Goal: Information Seeking & Learning: Learn about a topic

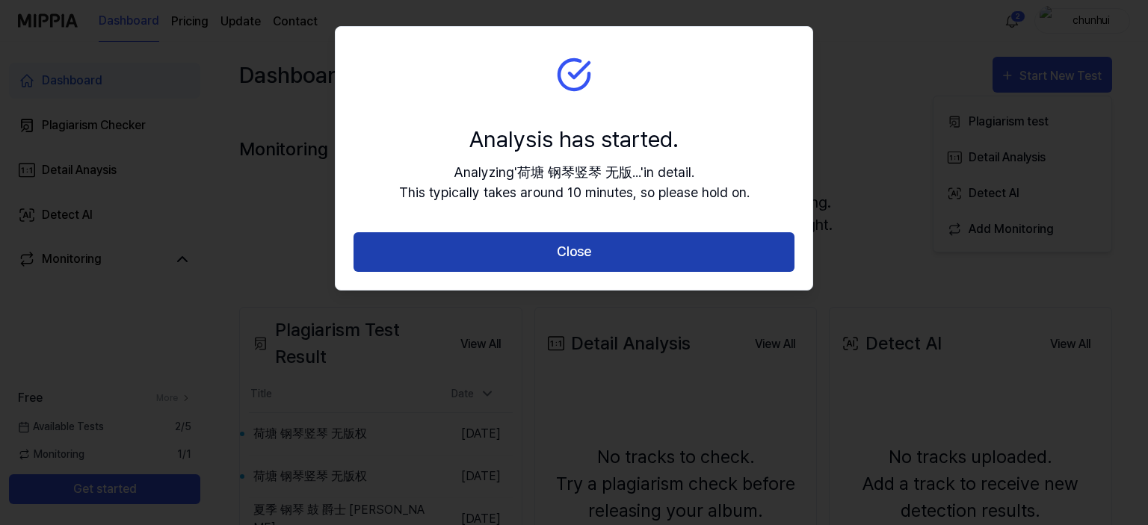
click at [493, 241] on button "Close" at bounding box center [574, 252] width 441 height 40
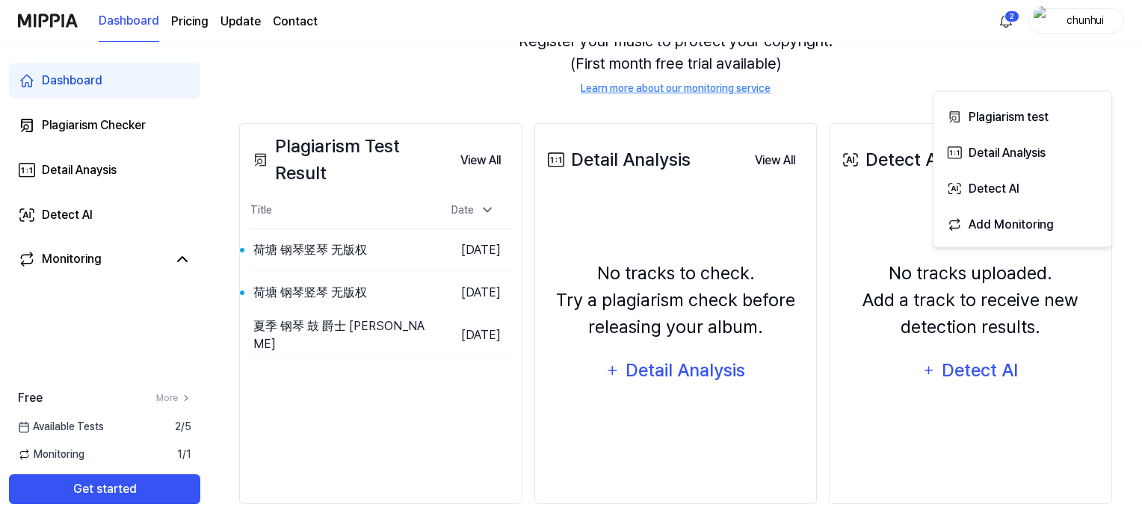
scroll to position [191, 0]
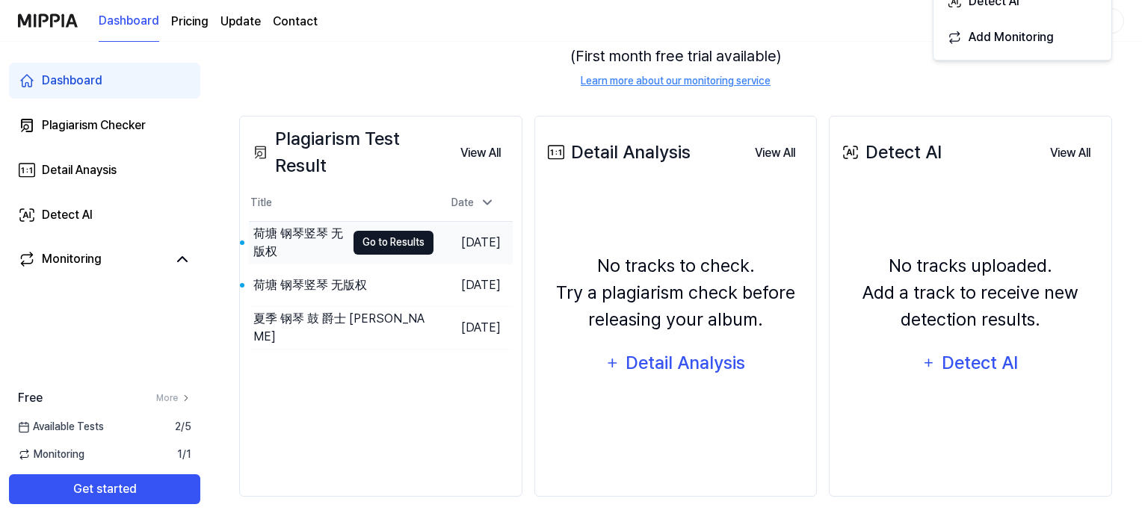
click at [372, 241] on button "Go to Results" at bounding box center [394, 243] width 80 height 24
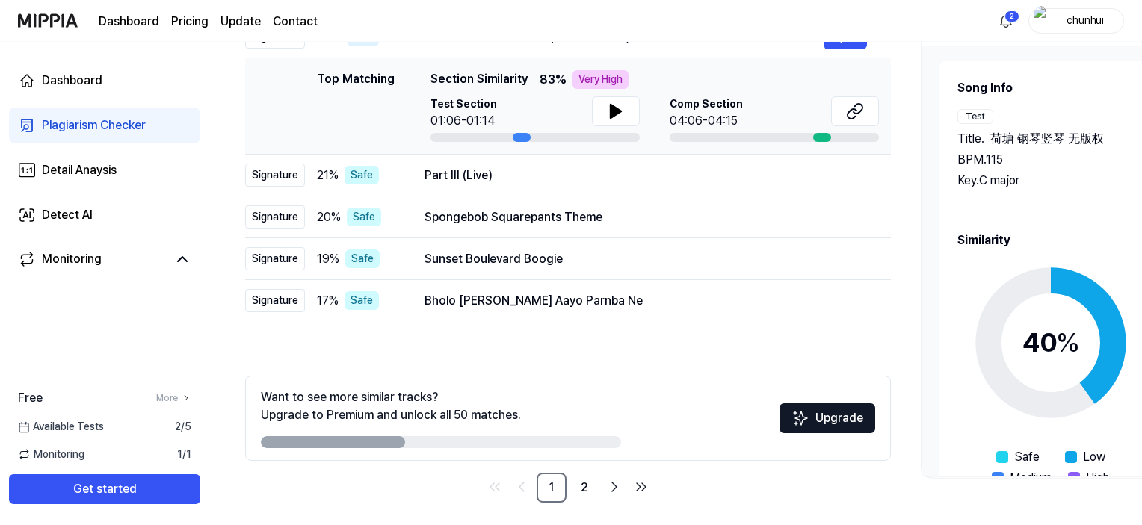
scroll to position [0, 0]
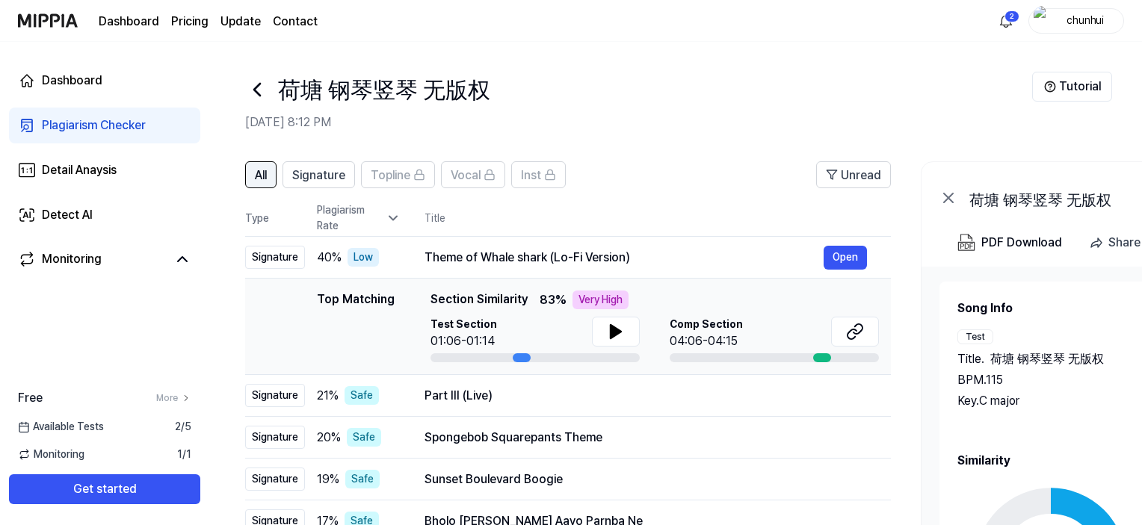
click at [267, 176] on span "All" at bounding box center [261, 176] width 12 height 18
click at [607, 329] on icon at bounding box center [616, 332] width 18 height 18
click at [611, 330] on icon at bounding box center [612, 332] width 3 height 12
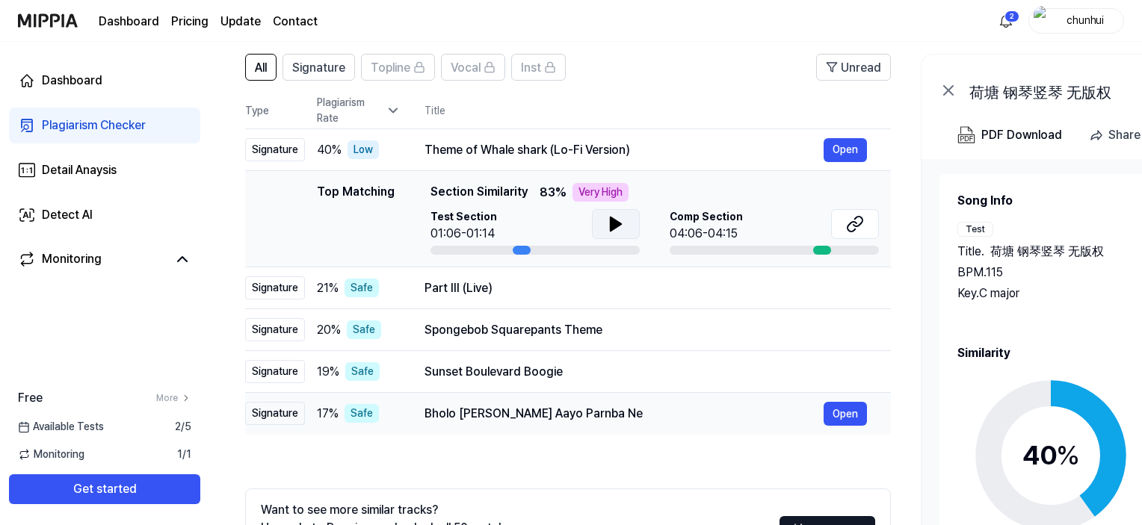
scroll to position [78, 0]
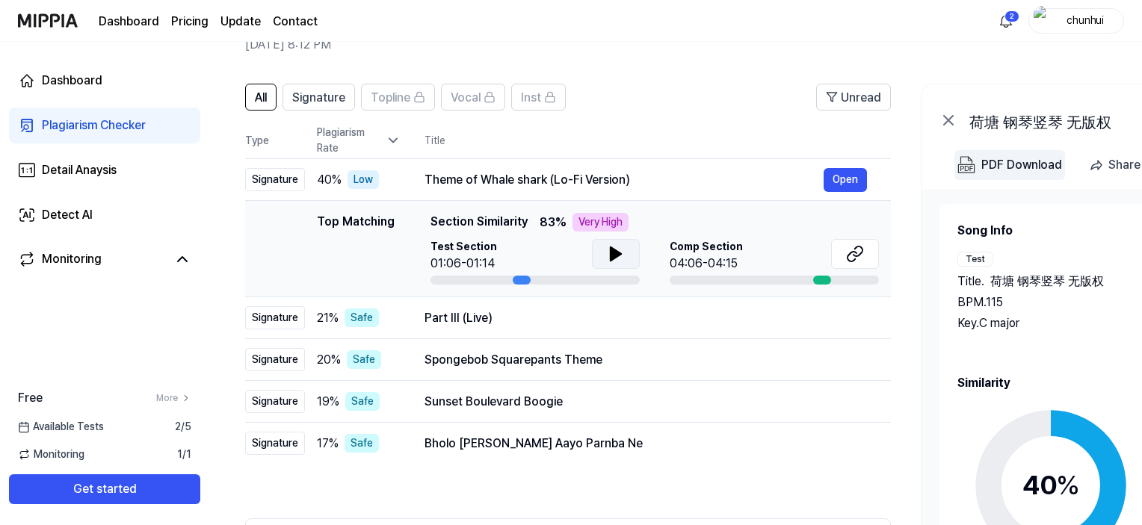
click at [1024, 172] on div "PDF Download" at bounding box center [1021, 164] width 81 height 19
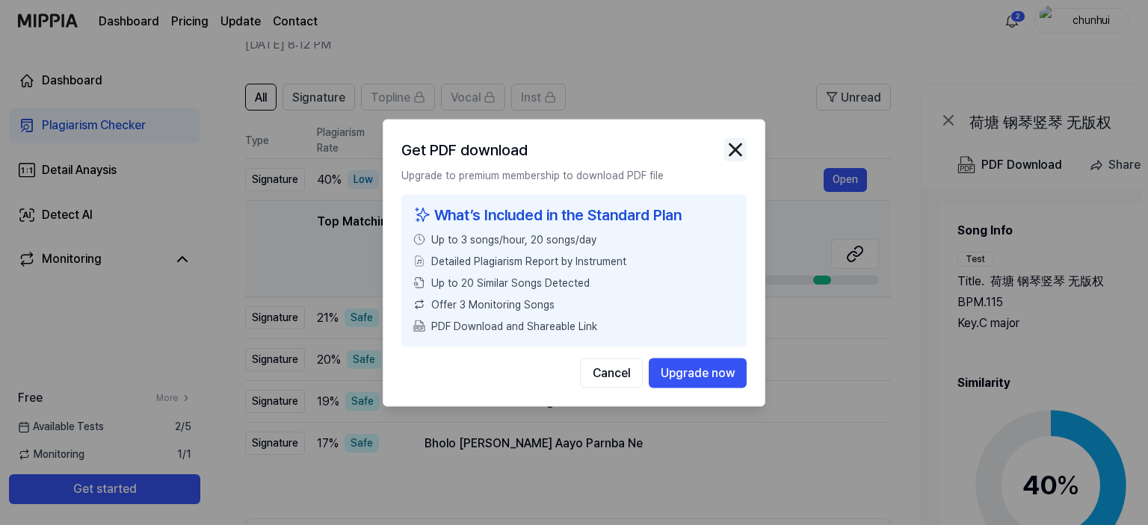
click at [732, 144] on img "button" at bounding box center [735, 149] width 22 height 22
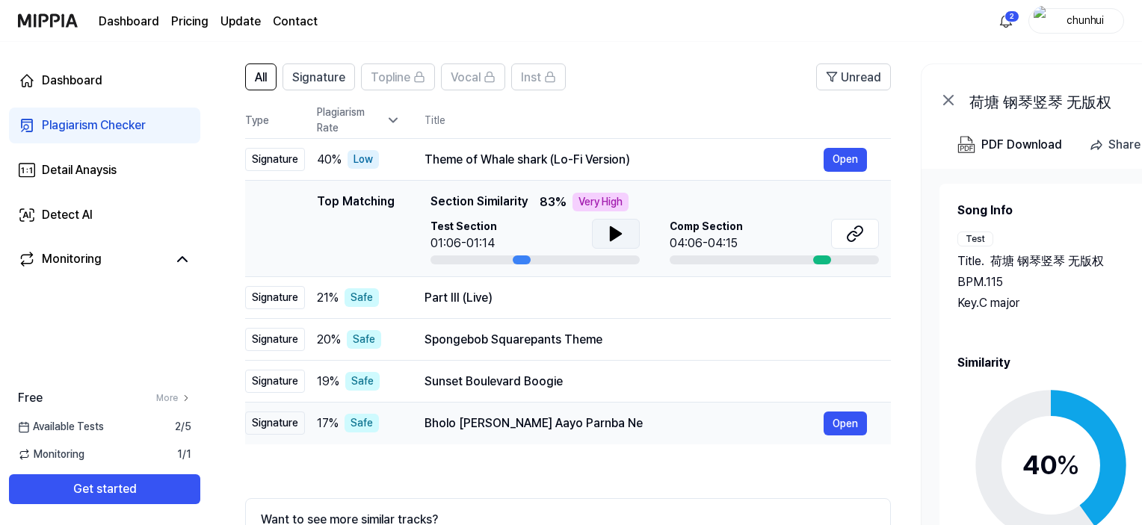
scroll to position [152, 0]
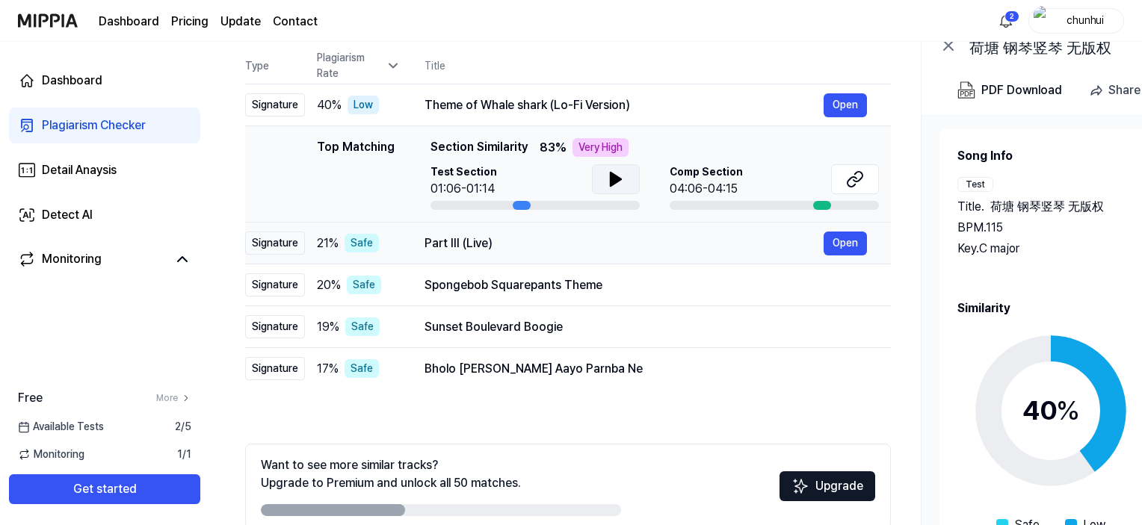
click at [295, 242] on div "Signature" at bounding box center [275, 243] width 60 height 23
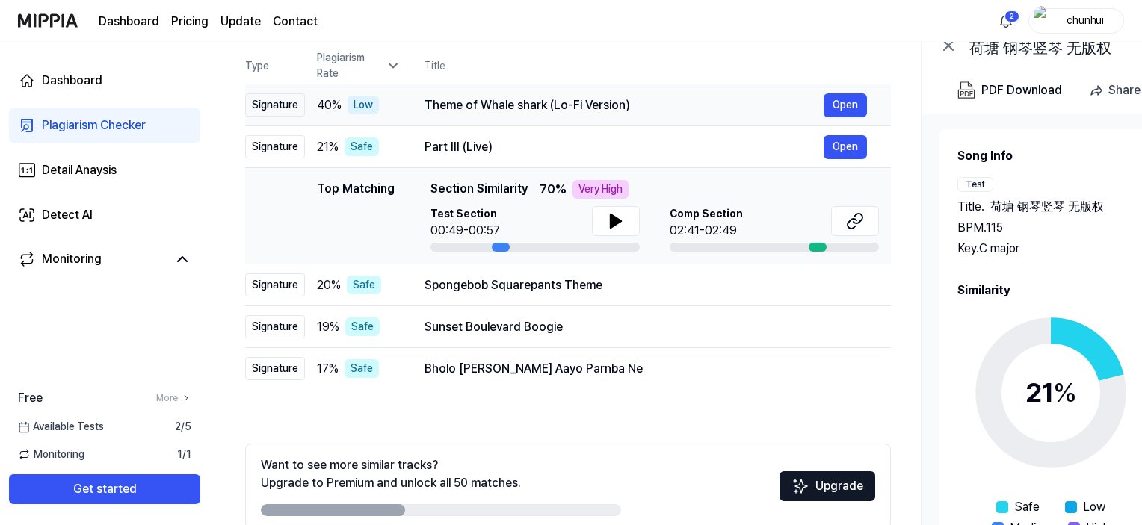
click at [524, 96] on div "Theme of Whale shark (Lo-Fi Version)" at bounding box center [624, 105] width 399 height 18
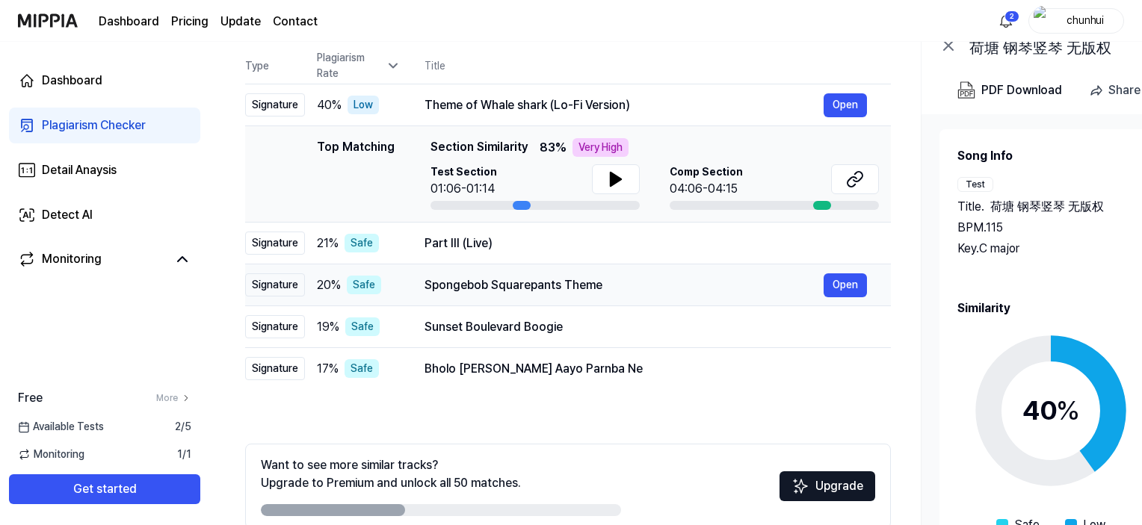
click at [509, 283] on div "Spongebob Squarepants Theme" at bounding box center [624, 286] width 399 height 18
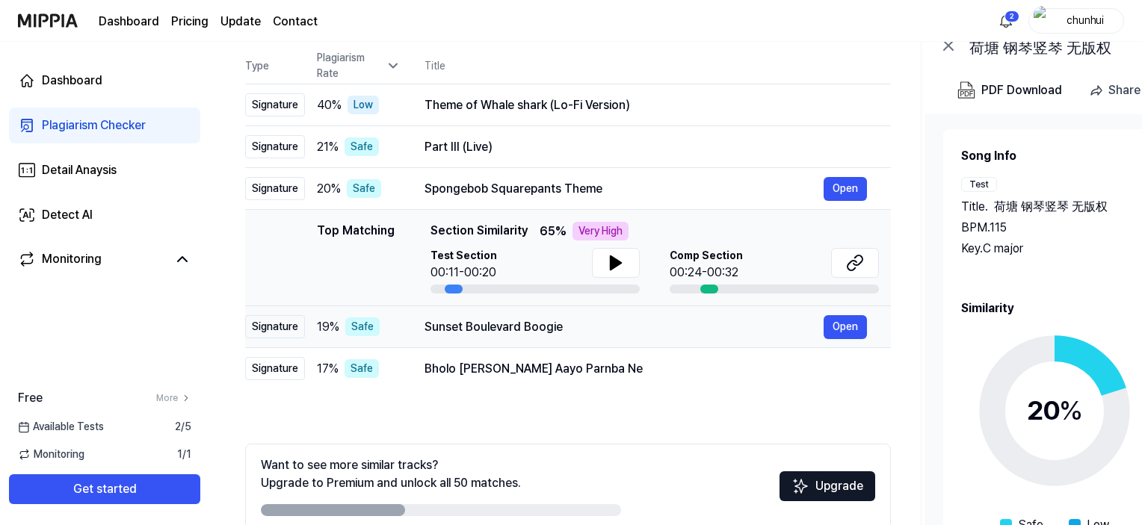
click at [522, 332] on div "Sunset Boulevard Boogie" at bounding box center [624, 327] width 399 height 18
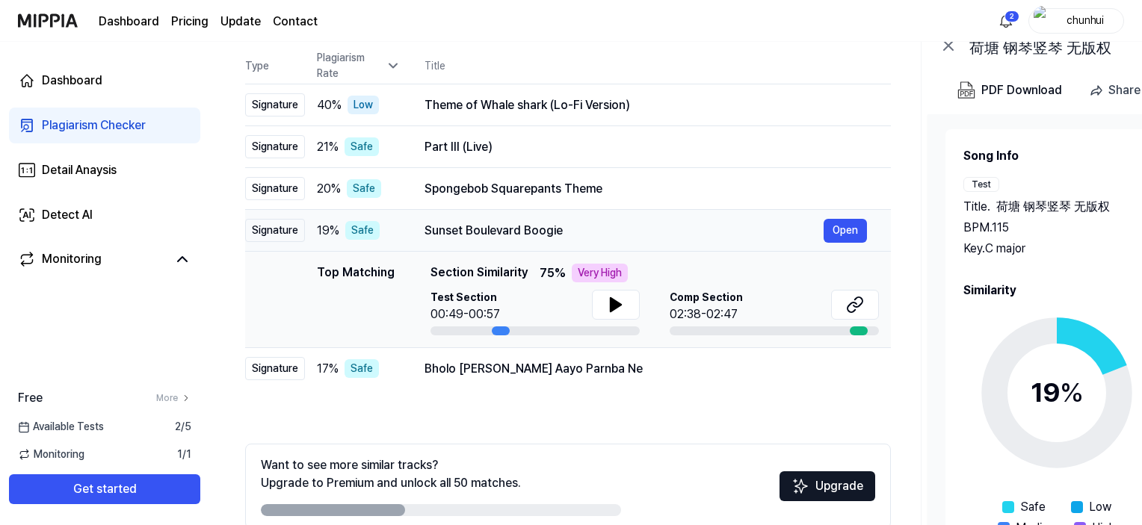
click at [510, 231] on div "Sunset Boulevard Boogie" at bounding box center [624, 231] width 399 height 18
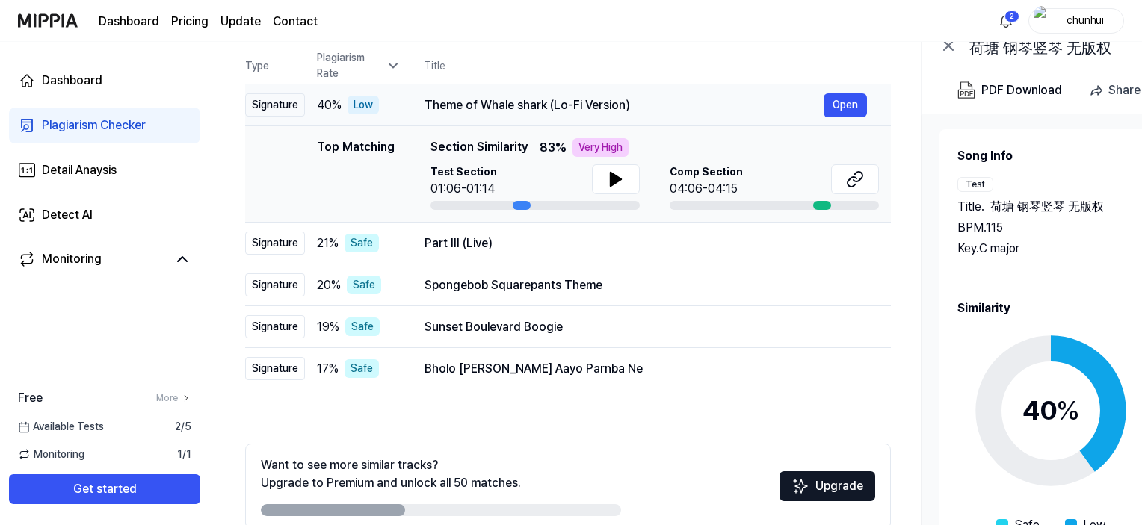
click at [481, 113] on div "Theme of Whale shark (Lo-Fi Version) Open" at bounding box center [646, 105] width 442 height 24
click at [431, 62] on th "Title" at bounding box center [658, 66] width 466 height 36
click at [395, 65] on icon at bounding box center [392, 66] width 7 height 4
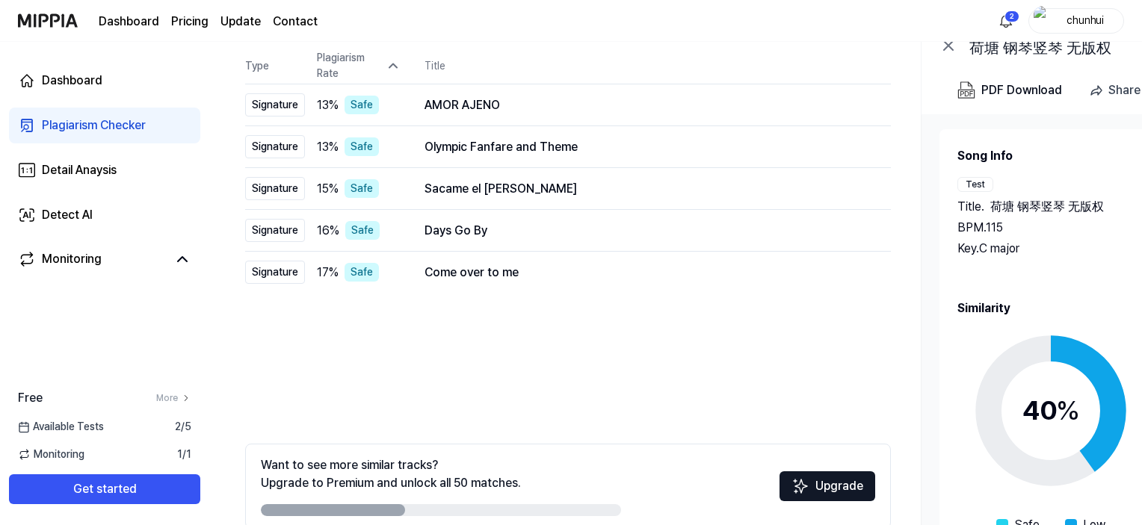
click at [395, 65] on icon at bounding box center [392, 66] width 7 height 4
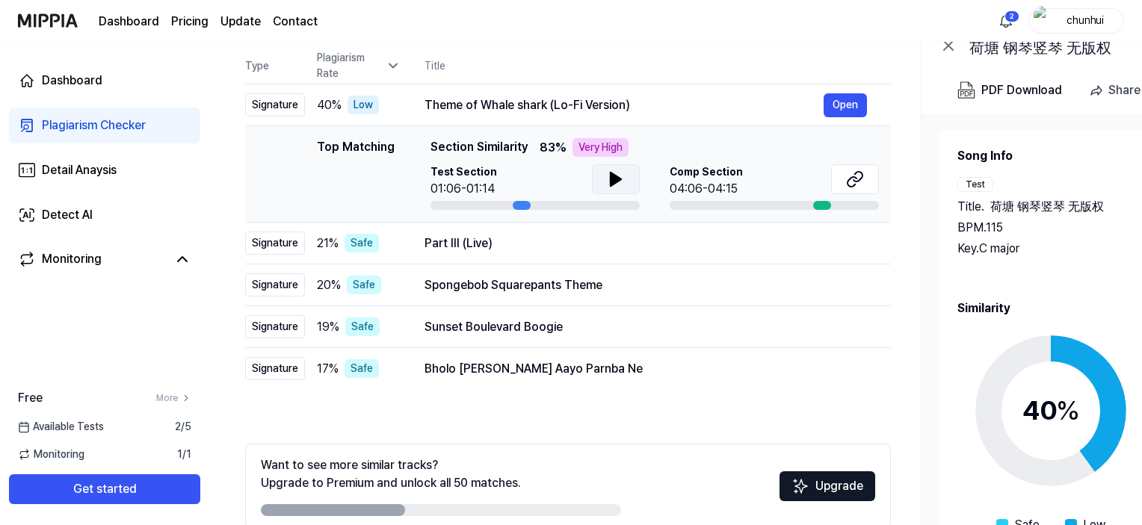
click at [599, 180] on button at bounding box center [616, 179] width 48 height 30
click at [602, 179] on button at bounding box center [616, 179] width 48 height 30
click at [481, 238] on div "Part III (Live)" at bounding box center [624, 244] width 399 height 18
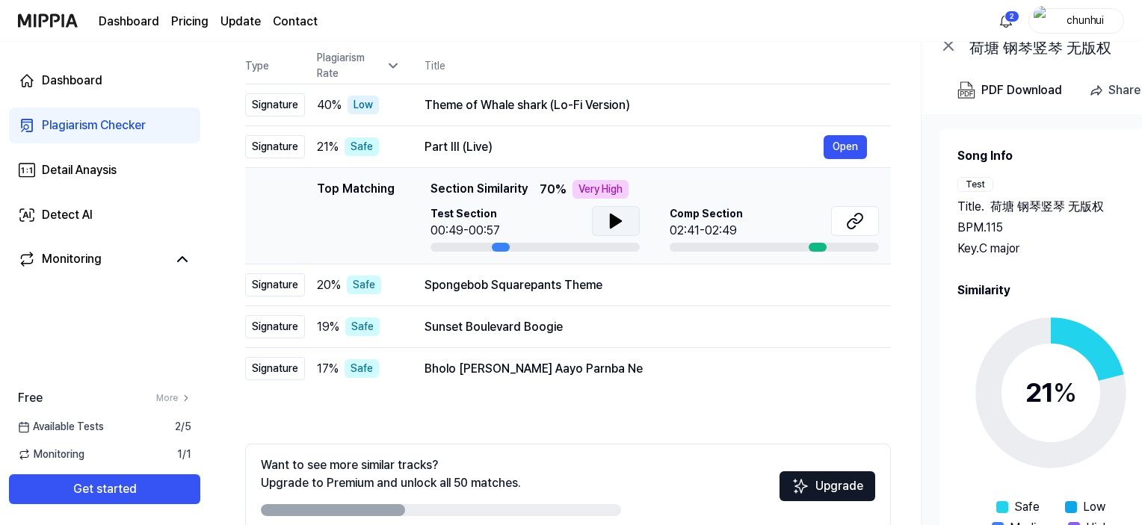
click at [605, 217] on button at bounding box center [616, 221] width 48 height 30
click at [611, 215] on icon at bounding box center [612, 221] width 3 height 12
click at [555, 294] on div "Spongebob Squarepants Theme Open" at bounding box center [646, 286] width 442 height 24
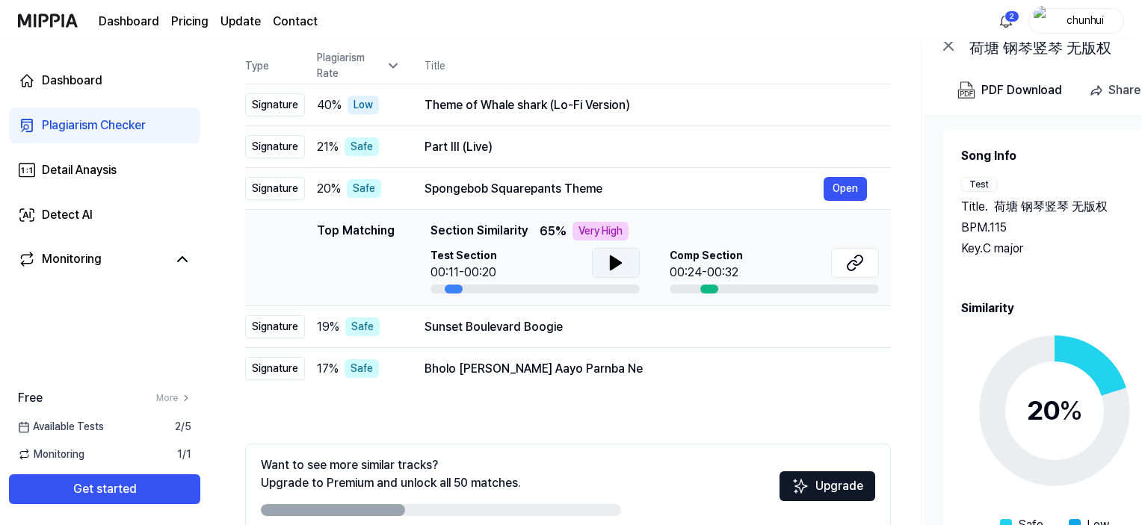
click at [617, 252] on button at bounding box center [616, 263] width 48 height 30
click at [608, 256] on icon at bounding box center [616, 263] width 18 height 18
click at [854, 265] on icon at bounding box center [855, 263] width 18 height 18
click at [611, 265] on icon at bounding box center [616, 262] width 10 height 13
click at [685, 195] on div "Spongebob Squarepants Theme" at bounding box center [624, 189] width 399 height 18
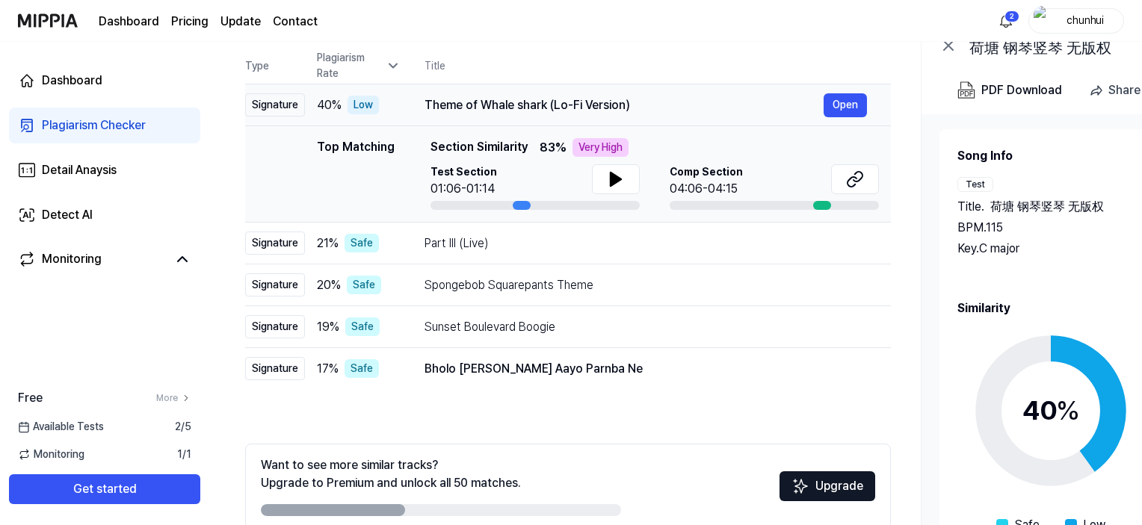
click at [655, 101] on div "Theme of Whale shark (Lo-Fi Version)" at bounding box center [624, 105] width 399 height 18
click at [600, 107] on div "Theme of Whale shark (Lo-Fi Version)" at bounding box center [624, 105] width 399 height 18
click at [389, 107] on div "40 % Low" at bounding box center [359, 105] width 84 height 19
click at [528, 245] on div "Part III (Live)" at bounding box center [624, 244] width 399 height 18
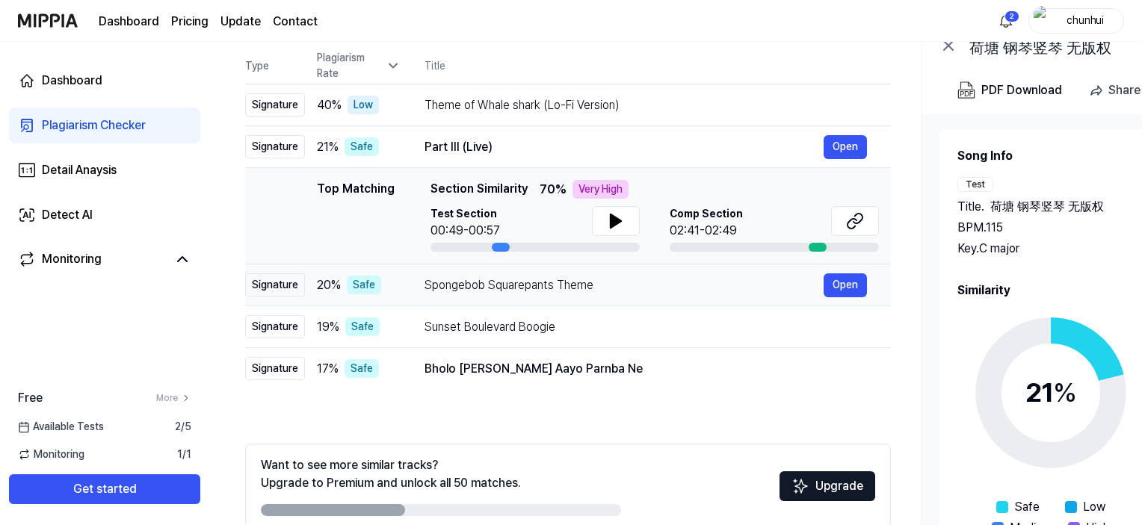
click at [552, 286] on div "Spongebob Squarepants Theme" at bounding box center [624, 286] width 399 height 18
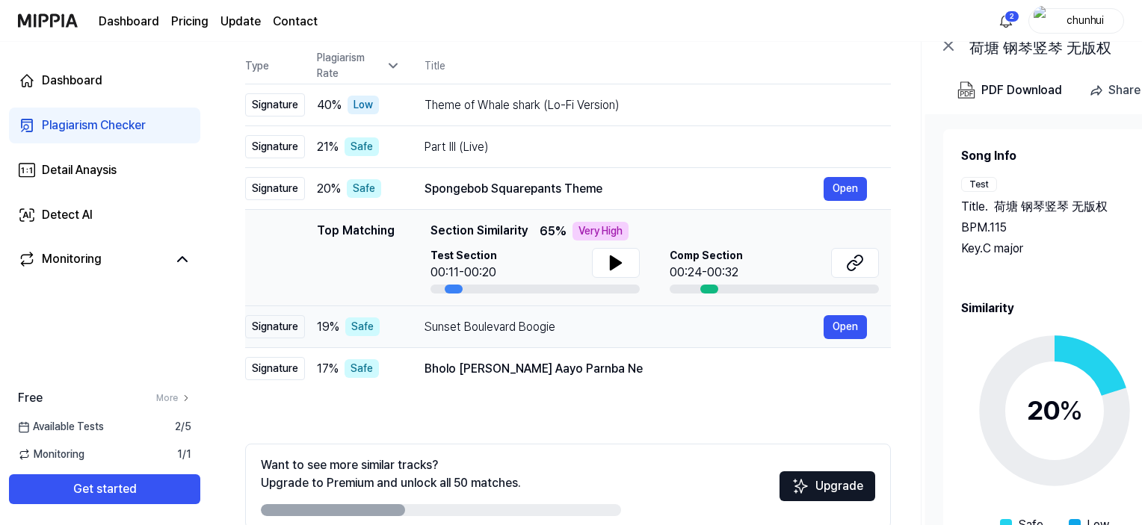
click at [525, 330] on div "Sunset Boulevard Boogie" at bounding box center [624, 327] width 399 height 18
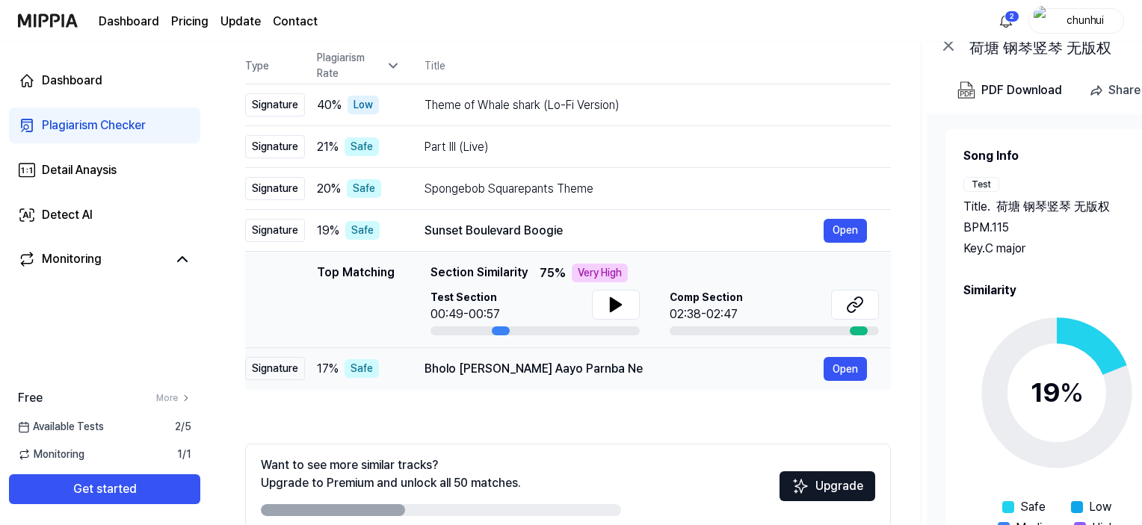
click at [523, 367] on div "Bholo [PERSON_NAME] Aayo Parnba Ne" at bounding box center [624, 369] width 399 height 18
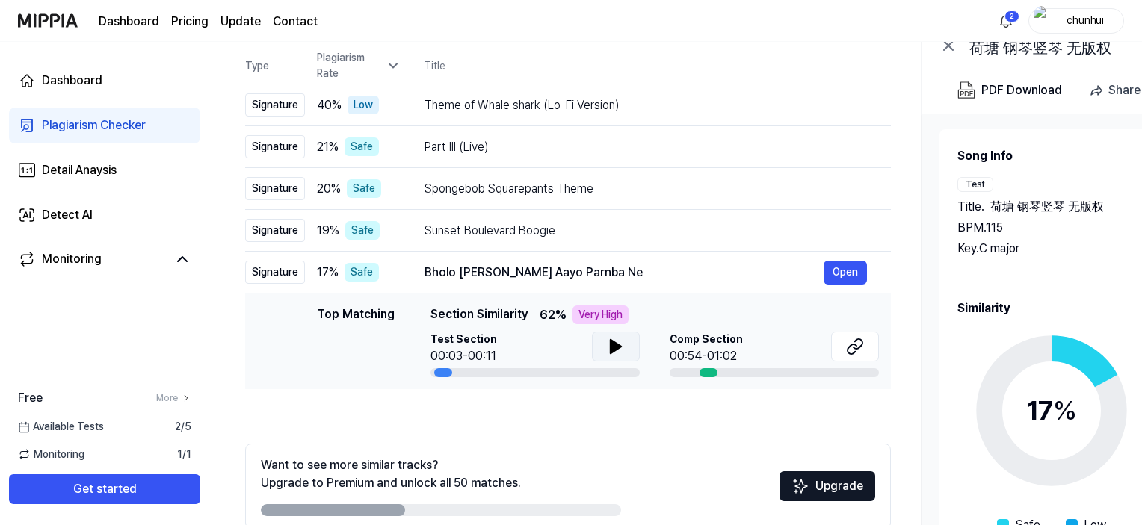
click at [624, 354] on button at bounding box center [616, 347] width 48 height 30
click at [614, 346] on icon at bounding box center [616, 347] width 18 height 18
click at [856, 348] on icon at bounding box center [858, 344] width 9 height 10
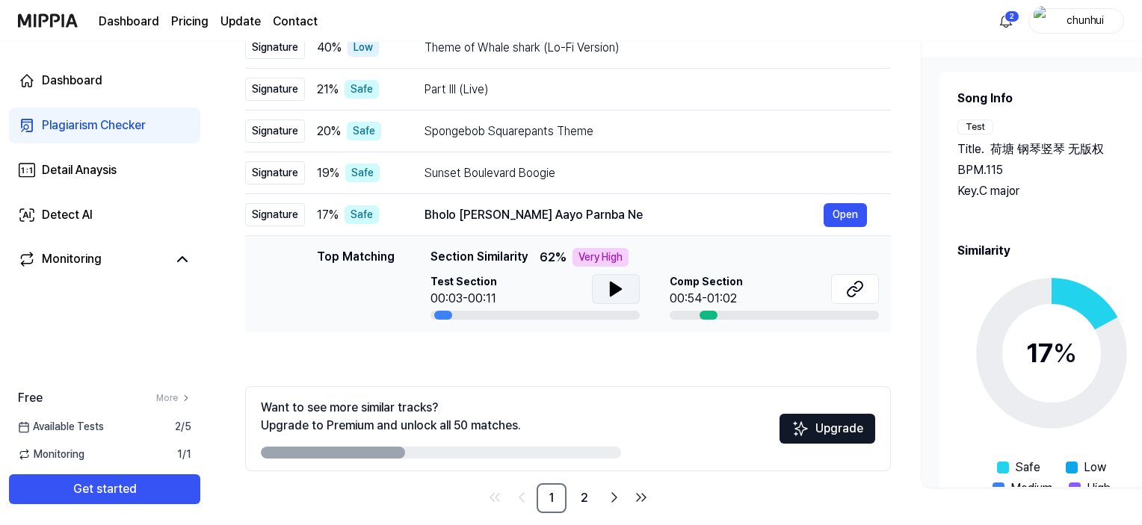
scroll to position [227, 0]
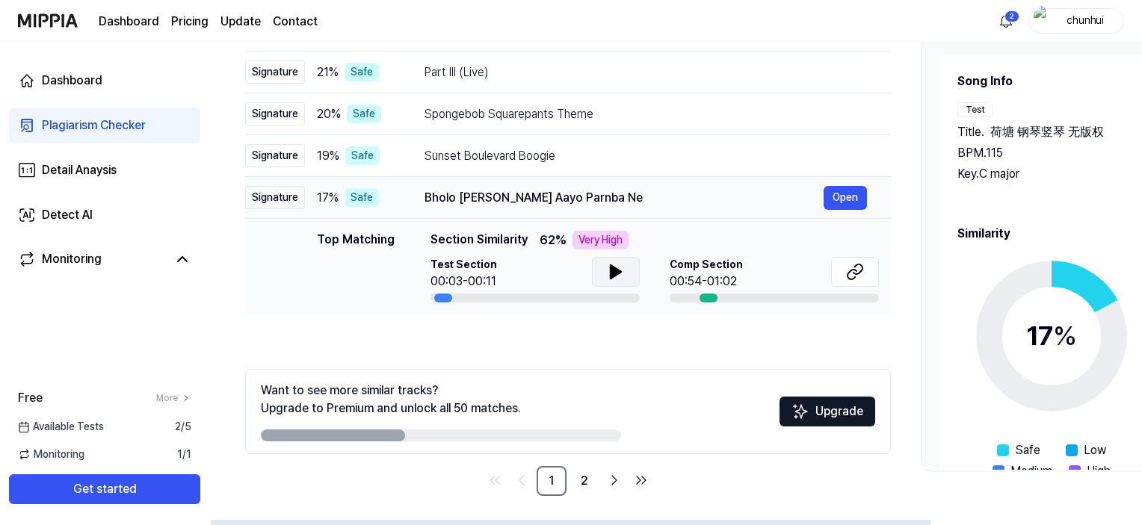
click at [446, 196] on div "Bholo [PERSON_NAME] Aayo Parnba Ne" at bounding box center [624, 198] width 399 height 18
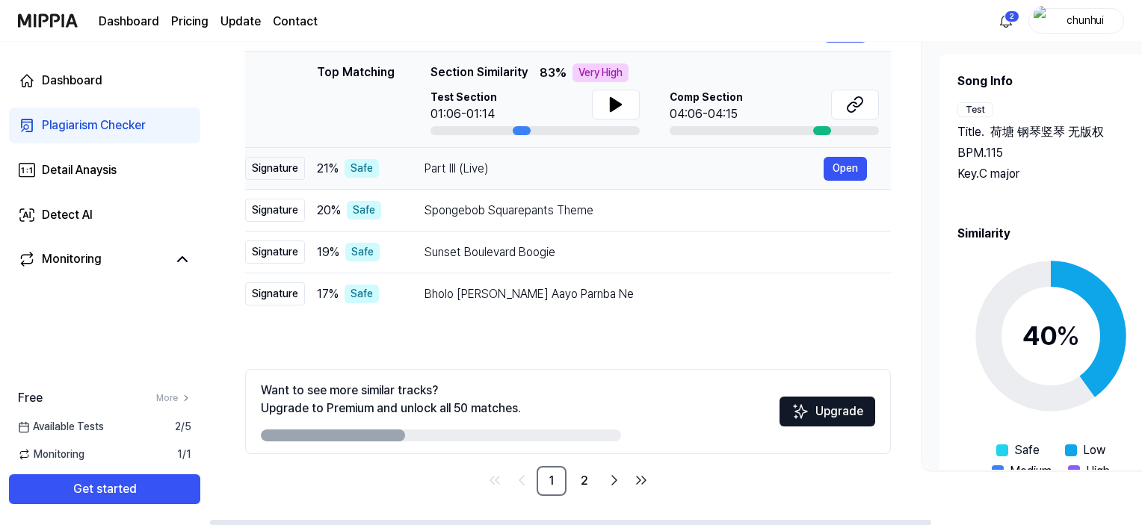
click at [454, 173] on div "Part III (Live)" at bounding box center [624, 169] width 399 height 18
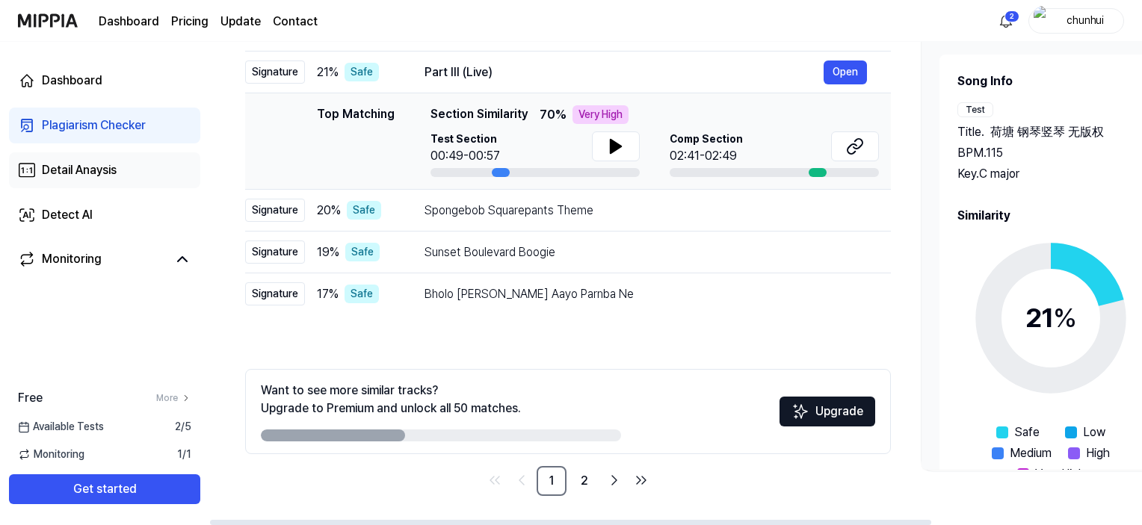
click at [116, 173] on div "Detail Anaysis" at bounding box center [79, 170] width 75 height 18
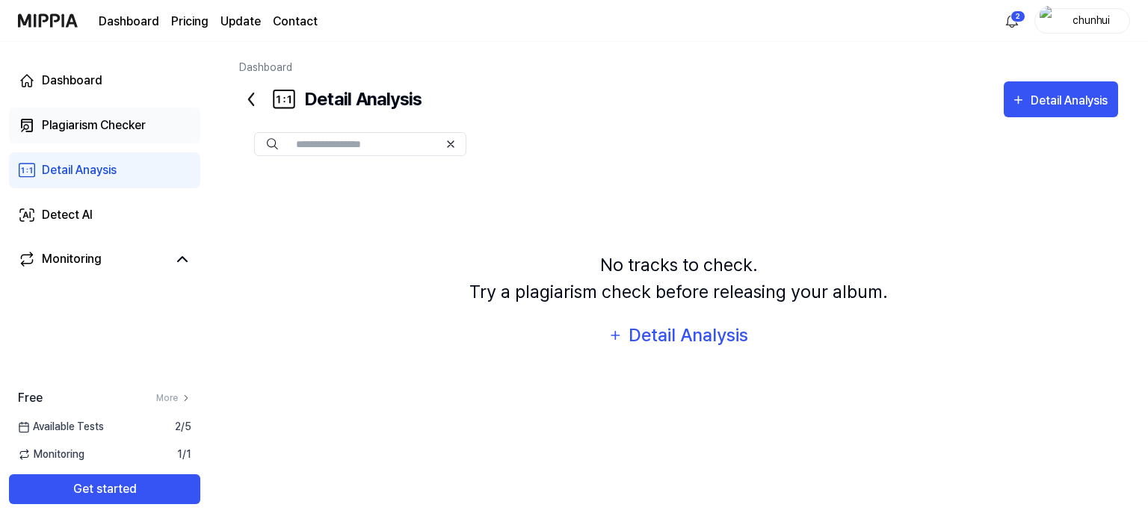
click at [84, 129] on div "Plagiarism Checker" at bounding box center [94, 126] width 104 height 18
click at [101, 126] on div "Plagiarism Checker" at bounding box center [94, 126] width 104 height 18
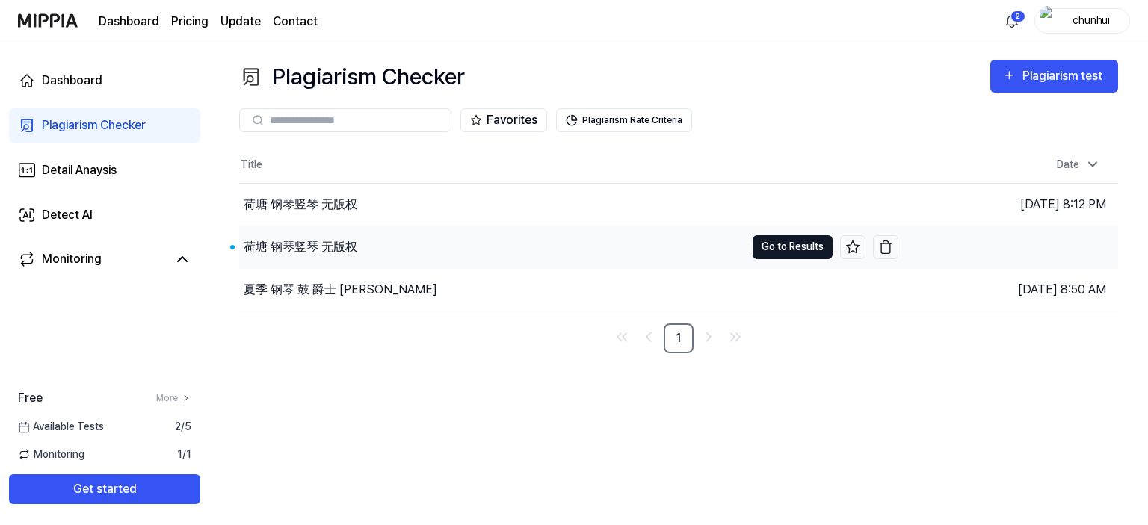
click at [812, 251] on button "Go to Results" at bounding box center [793, 247] width 80 height 24
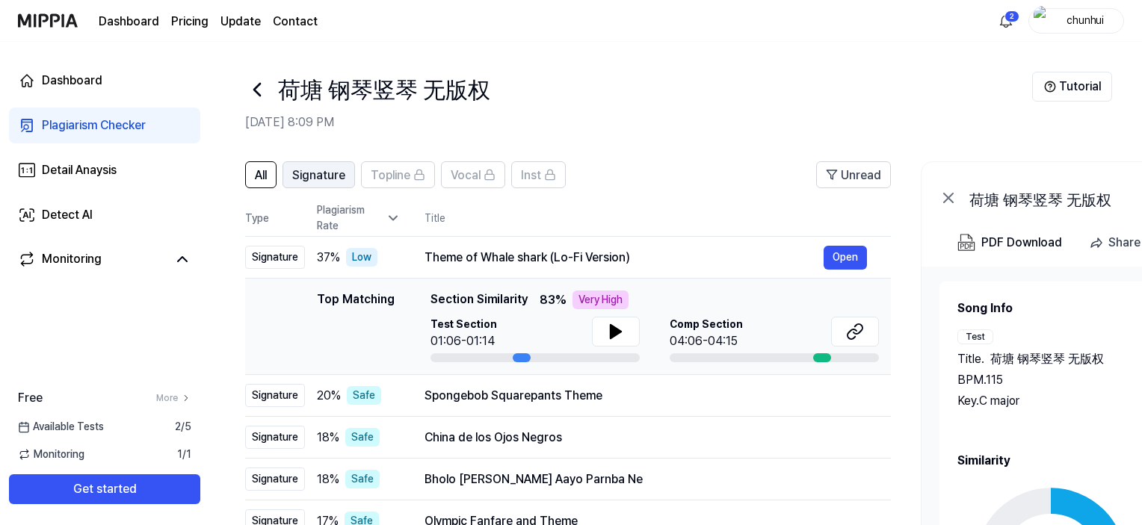
click at [300, 178] on span "Signature" at bounding box center [318, 176] width 53 height 18
click at [260, 174] on span "All" at bounding box center [261, 176] width 12 height 18
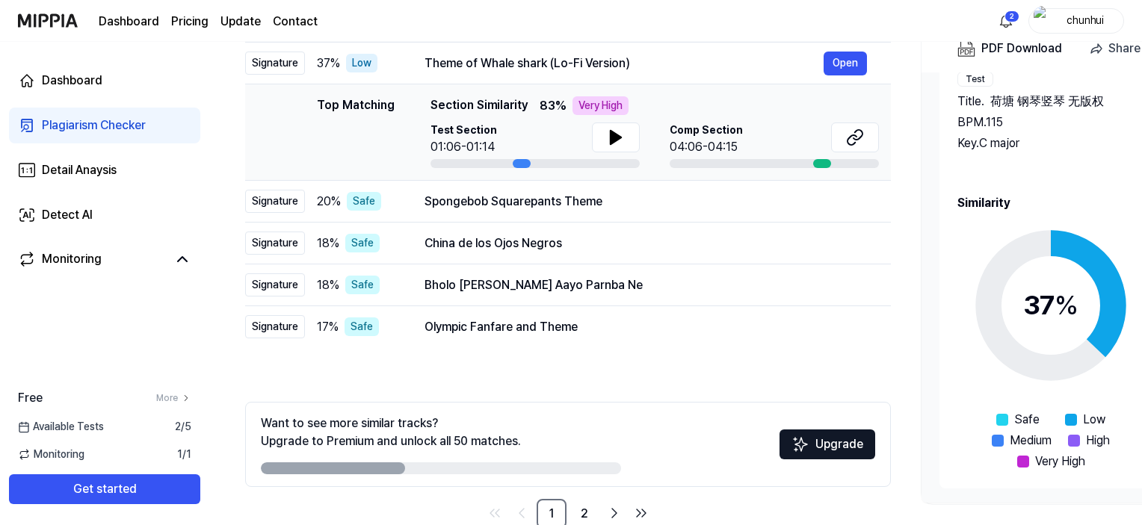
scroll to position [224, 0]
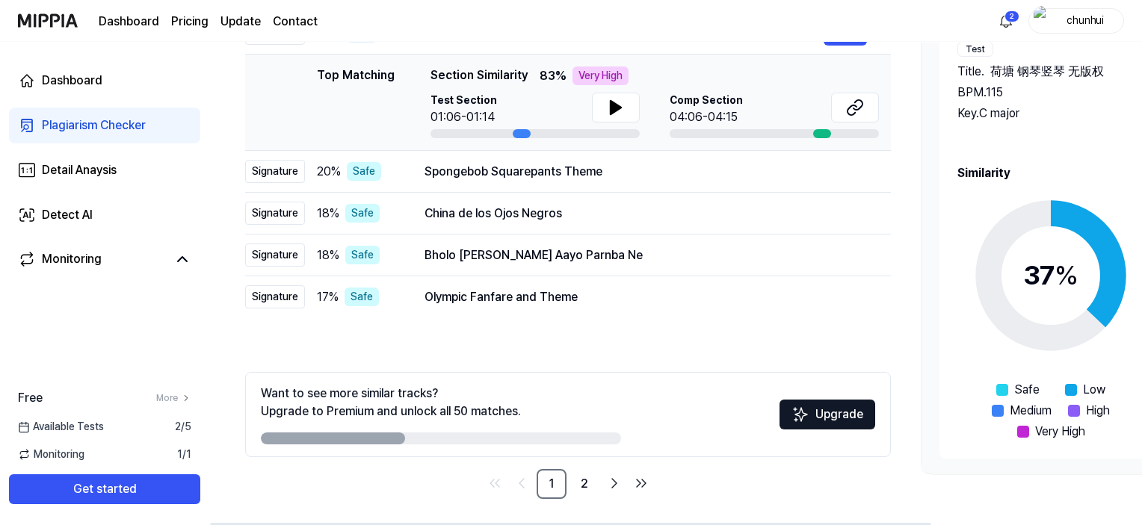
click at [1068, 295] on icon at bounding box center [1050, 275] width 187 height 187
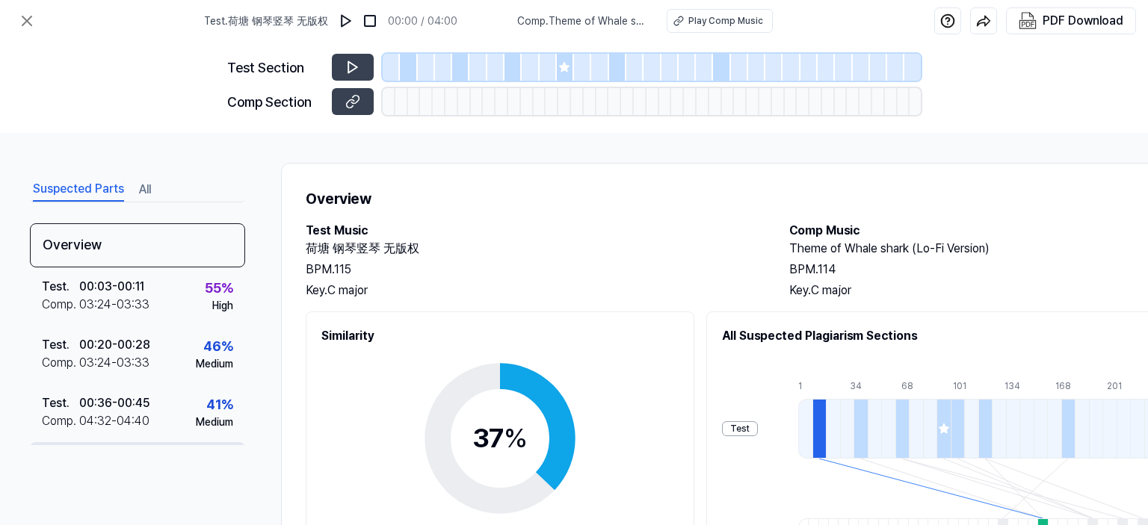
scroll to position [0, 0]
click at [146, 191] on button "All" at bounding box center [145, 190] width 12 height 24
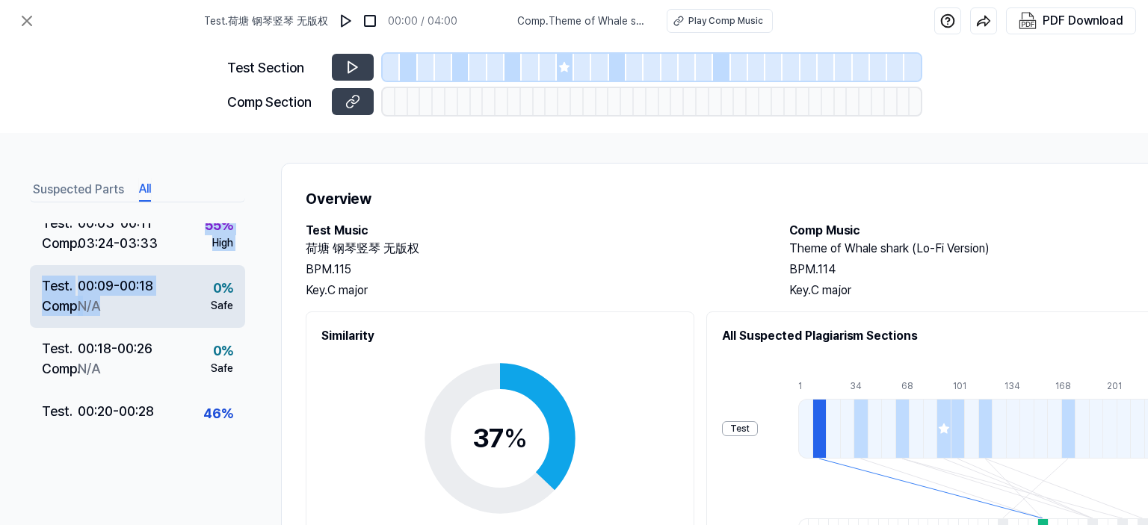
scroll to position [61, 0]
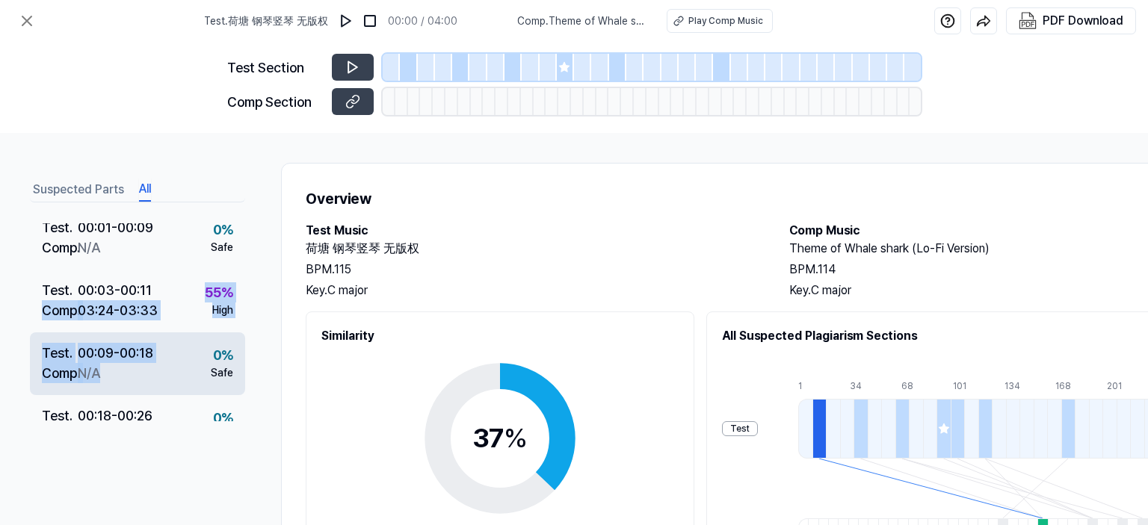
click at [170, 286] on div "Overview Test . 00:01 - 00:09 Comp . N/A 0 % Safe Test . 00:03 - 00:11 Comp . 0…" at bounding box center [137, 322] width 215 height 198
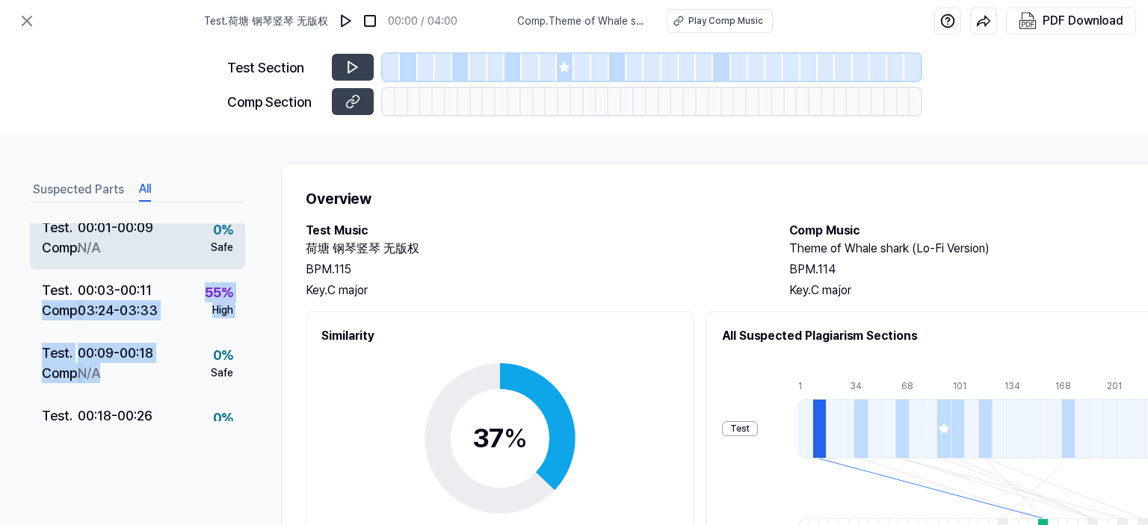
scroll to position [0, 0]
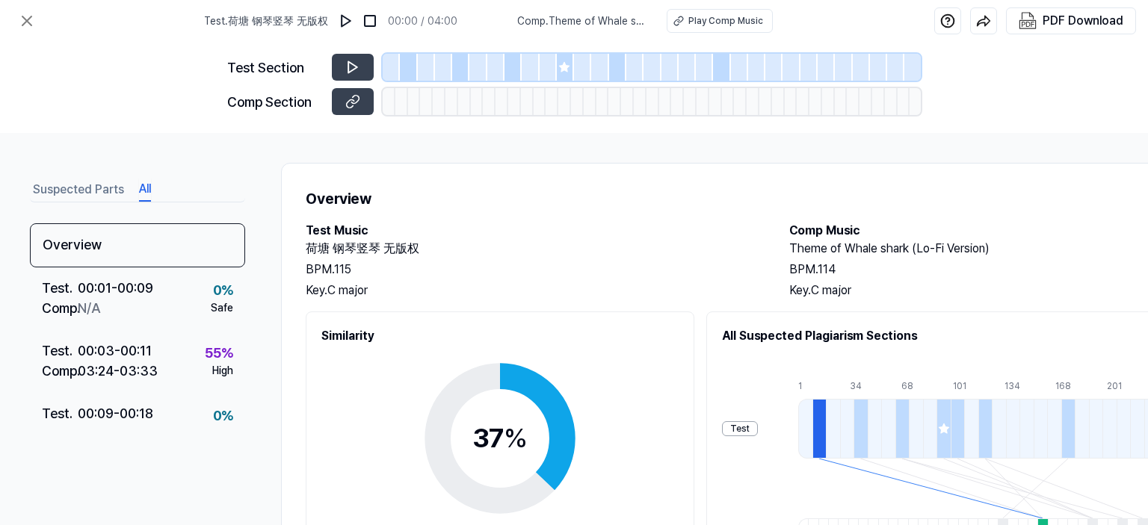
click at [16, 322] on div "Suspected Parts All Overview Test . 00:01 - 00:09 Comp . N/A 0 % Safe Test . 00…" at bounding box center [574, 329] width 1148 height 392
click at [57, 197] on button "Suspected Parts" at bounding box center [78, 190] width 91 height 24
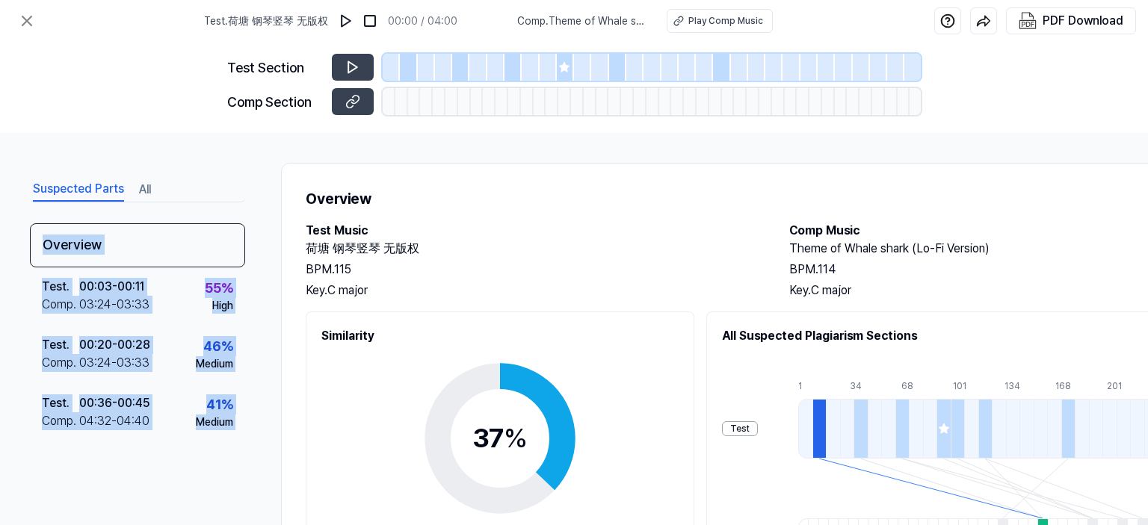
drag, startPoint x: 231, startPoint y: 413, endPoint x: 19, endPoint y: 220, distance: 286.2
click at [19, 220] on div "Suspected Parts All Overview Test . 00:03 - 00:11 Comp . 03:24 - 03:33 55 % Hig…" at bounding box center [574, 329] width 1148 height 392
copy div "Overview Test . 00:03 - 00:11 Comp . 03:24 - 03:33 55 % High Test . 00:20 - 00:…"
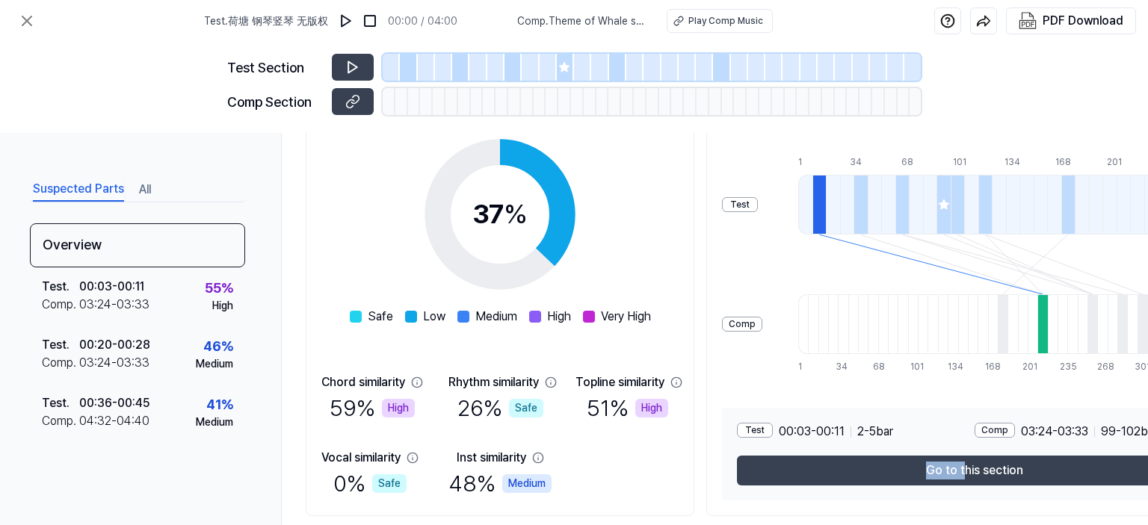
scroll to position [275, 0]
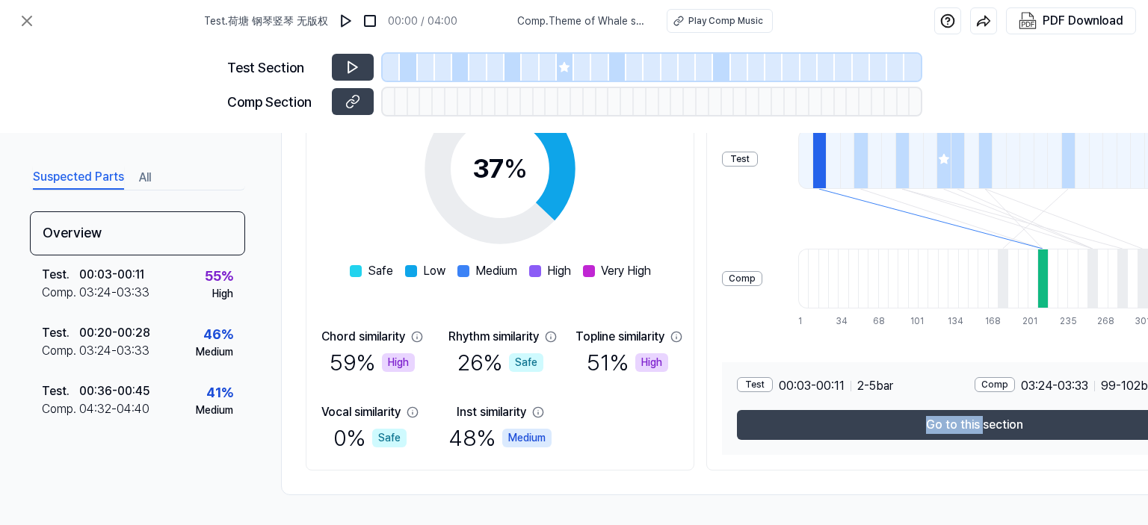
drag, startPoint x: 896, startPoint y: 519, endPoint x: 996, endPoint y: 510, distance: 99.9
click at [996, 510] on div "Suspected Parts All Overview Test . 00:03 - 00:11 Comp . 03:24 - 03:33 55 % Hig…" at bounding box center [574, 329] width 1148 height 392
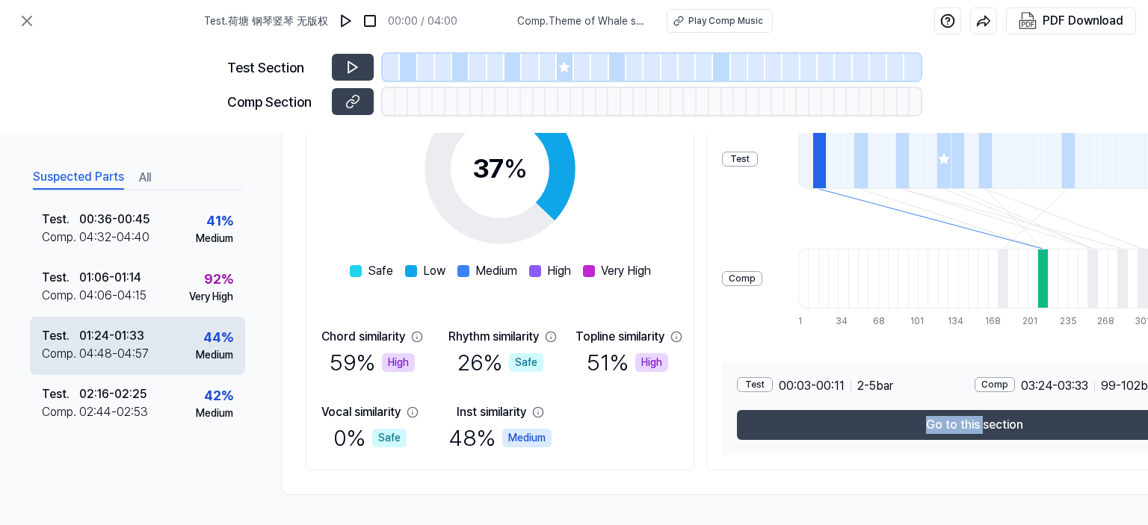
scroll to position [176, 0]
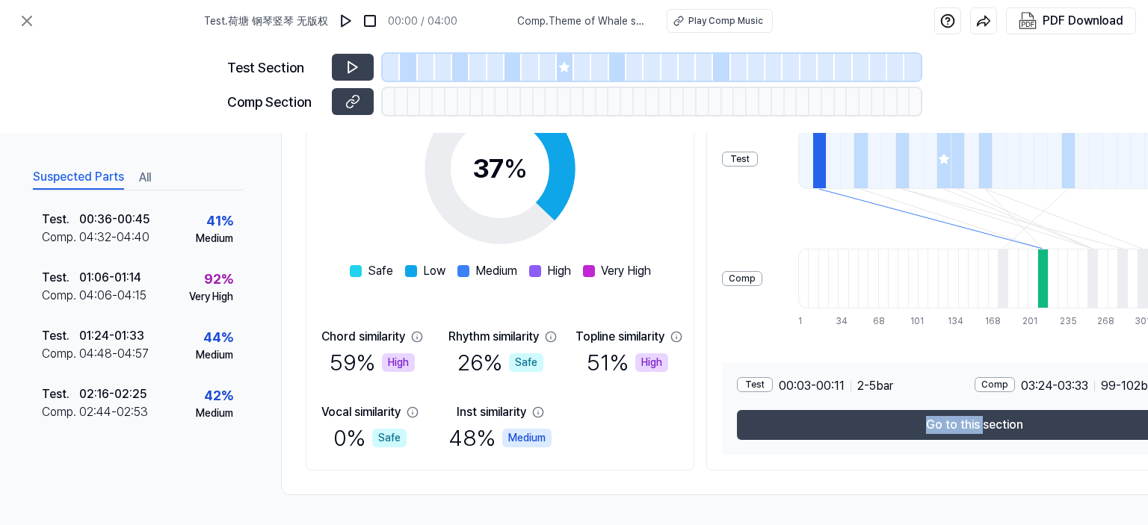
click at [148, 177] on button "All" at bounding box center [145, 178] width 12 height 24
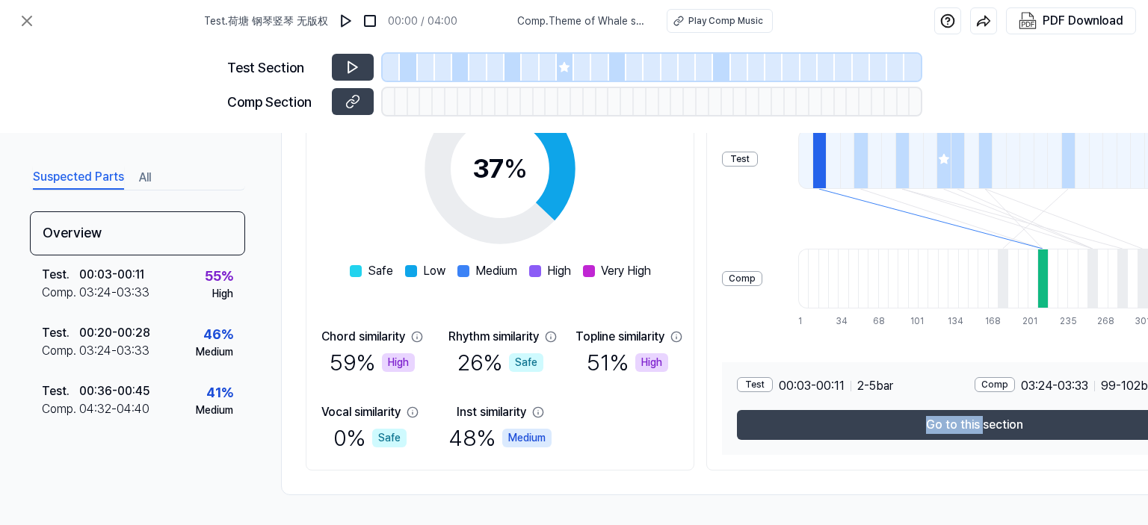
click at [81, 176] on button "Suspected Parts" at bounding box center [78, 178] width 91 height 24
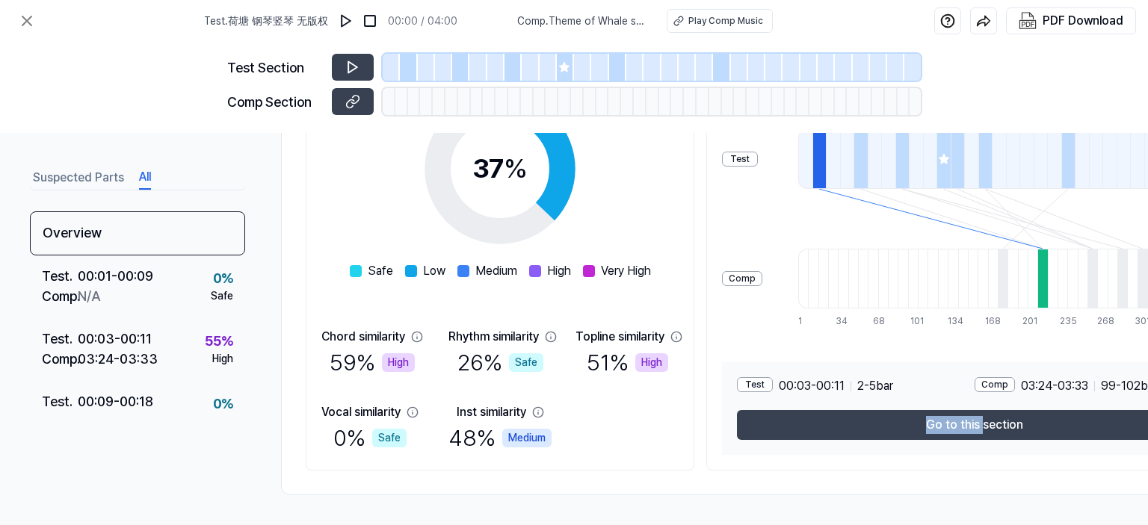
click at [139, 188] on button "All" at bounding box center [145, 178] width 12 height 24
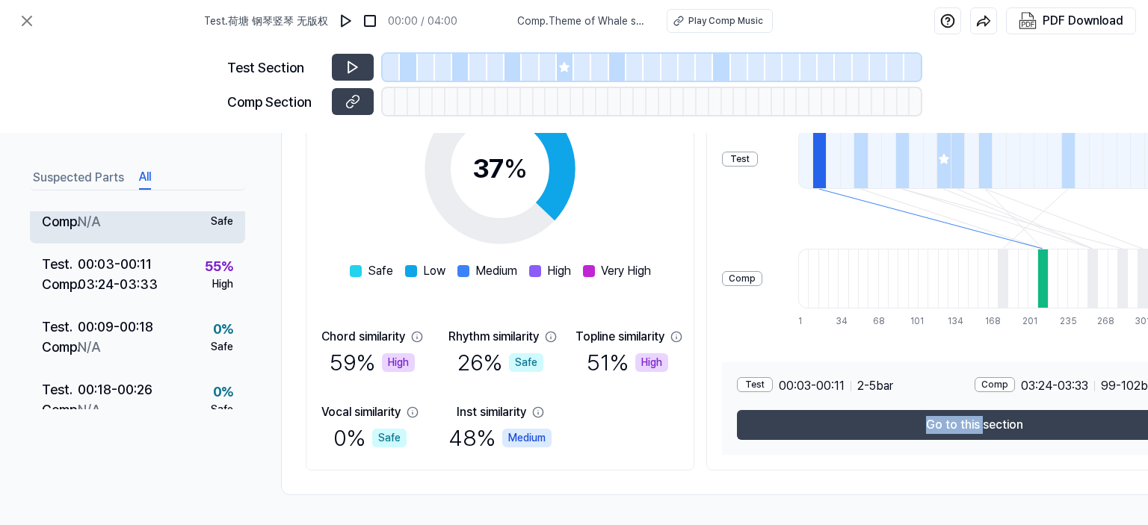
scroll to position [0, 0]
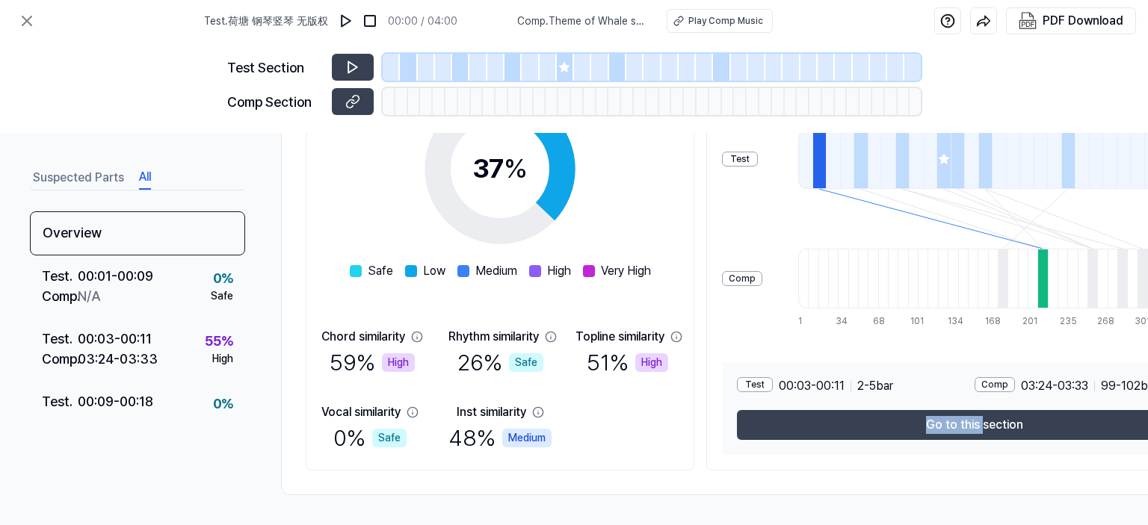
click at [103, 176] on button "Suspected Parts" at bounding box center [78, 178] width 91 height 24
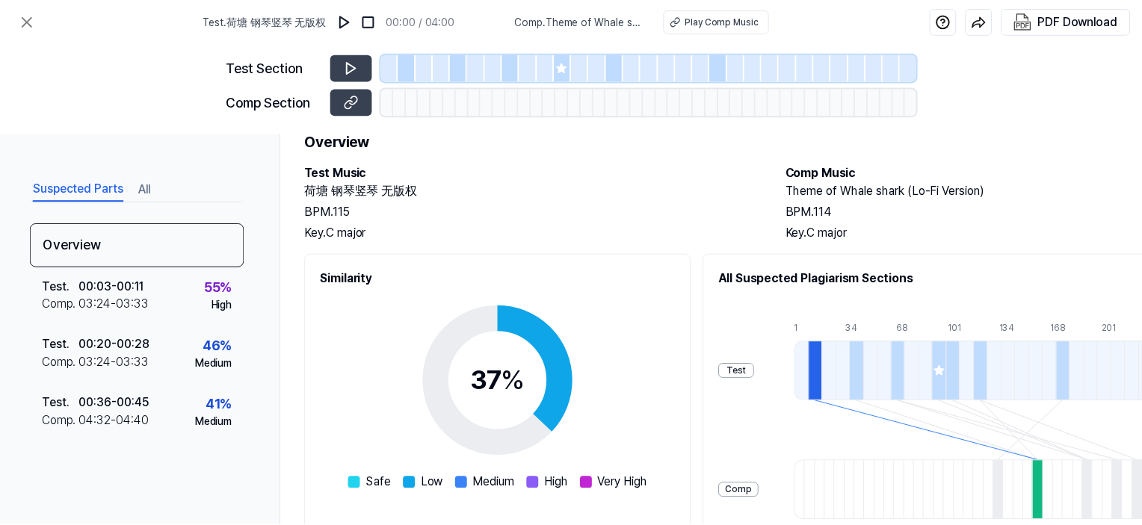
scroll to position [75, 0]
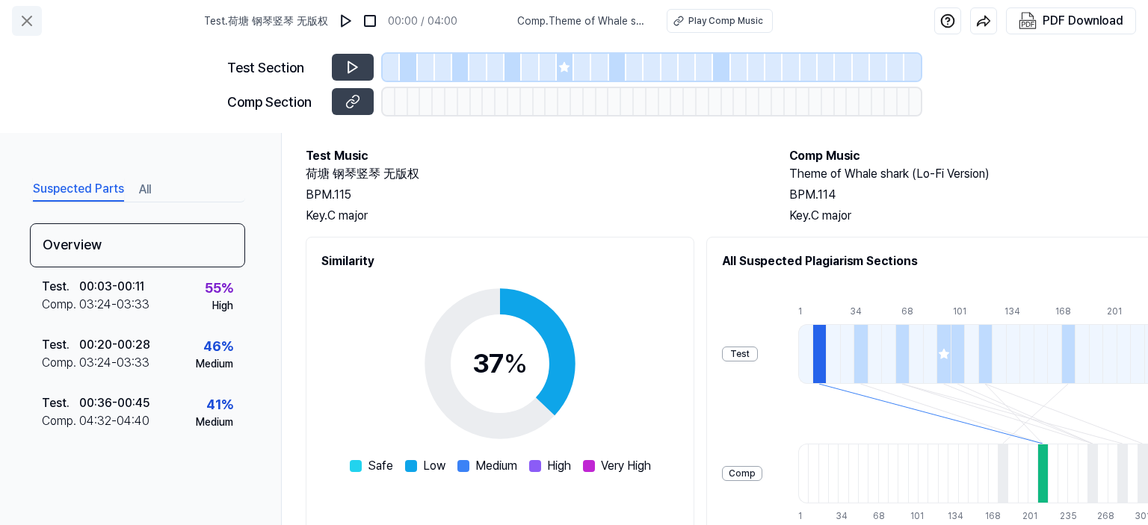
click at [33, 19] on icon at bounding box center [27, 21] width 18 height 18
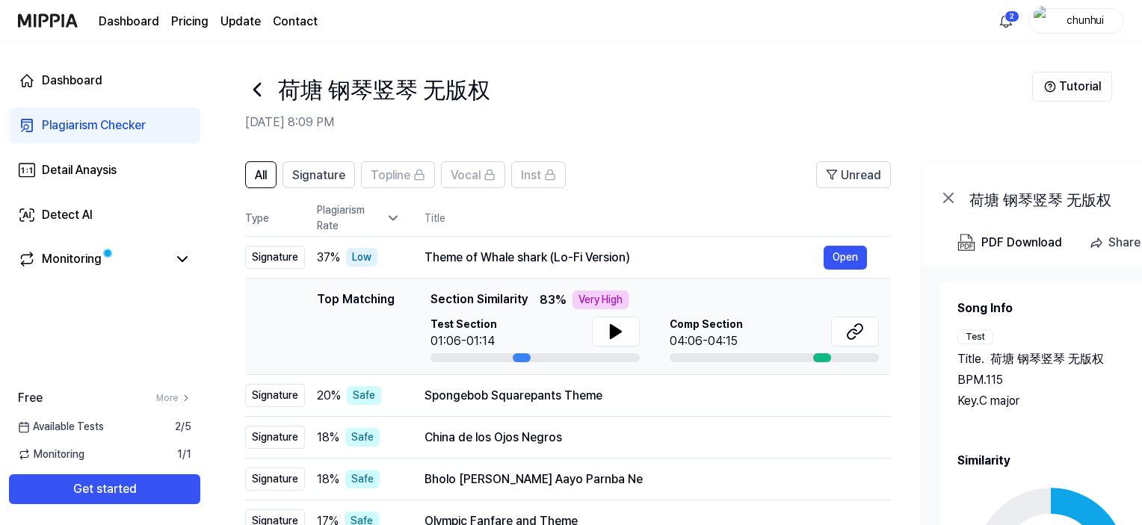
click at [90, 130] on div "Plagiarism Checker" at bounding box center [94, 126] width 104 height 18
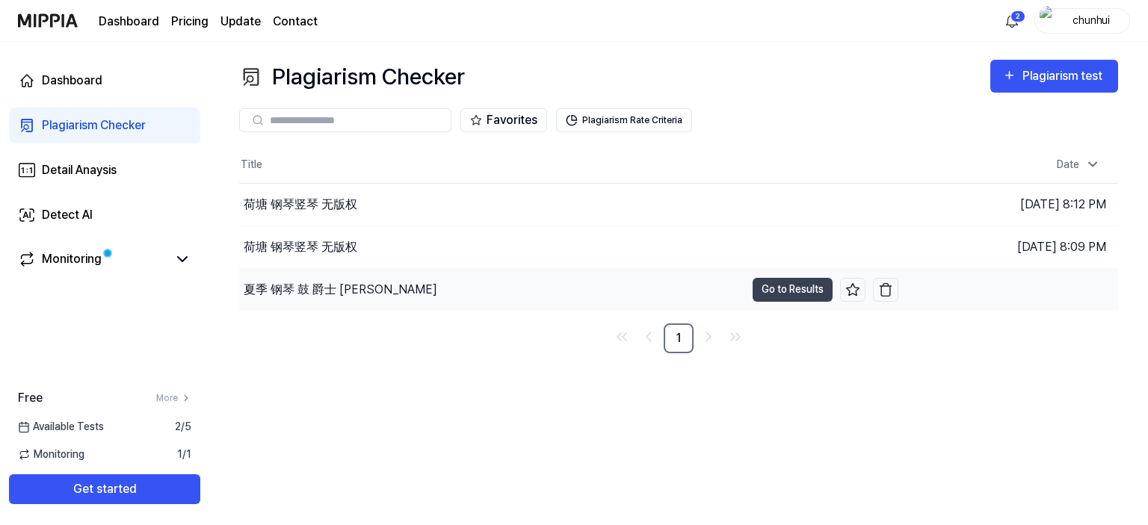
click at [326, 291] on div "夏季 钢琴 鼓 爵士 [PERSON_NAME]" at bounding box center [341, 290] width 194 height 18
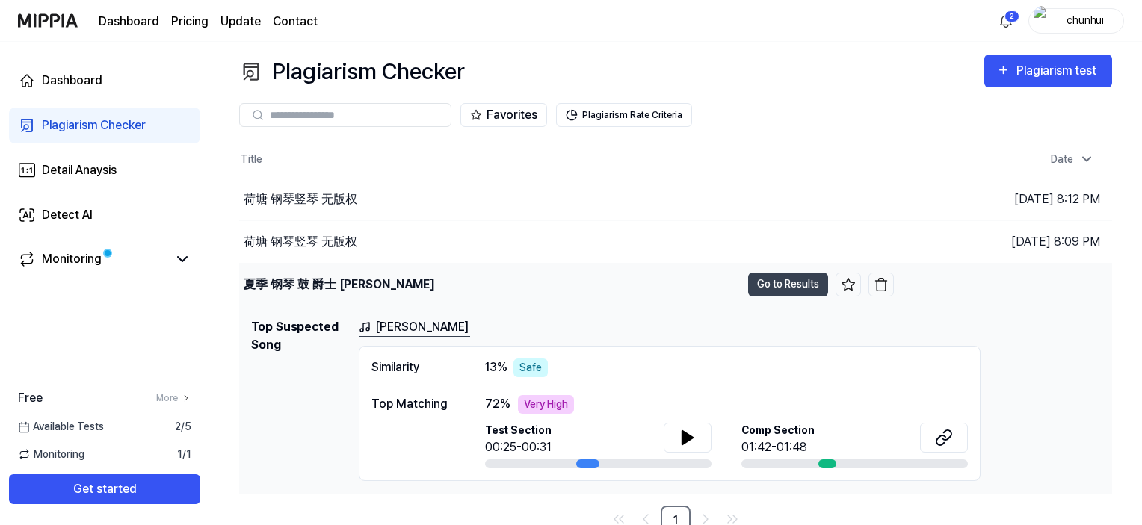
scroll to position [14, 0]
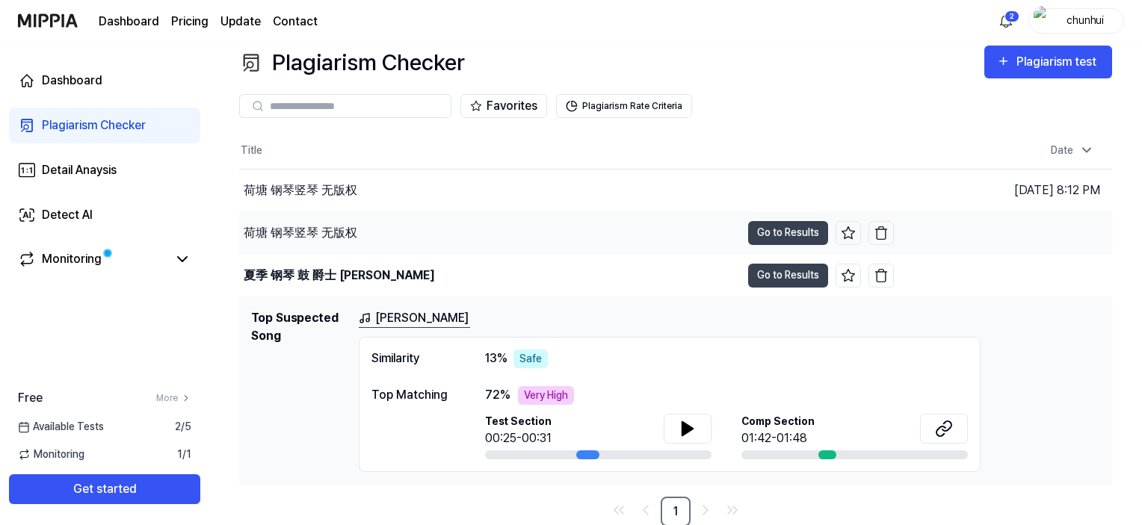
click at [416, 223] on div "荷塘 钢琴竖琴 无版权" at bounding box center [490, 233] width 502 height 42
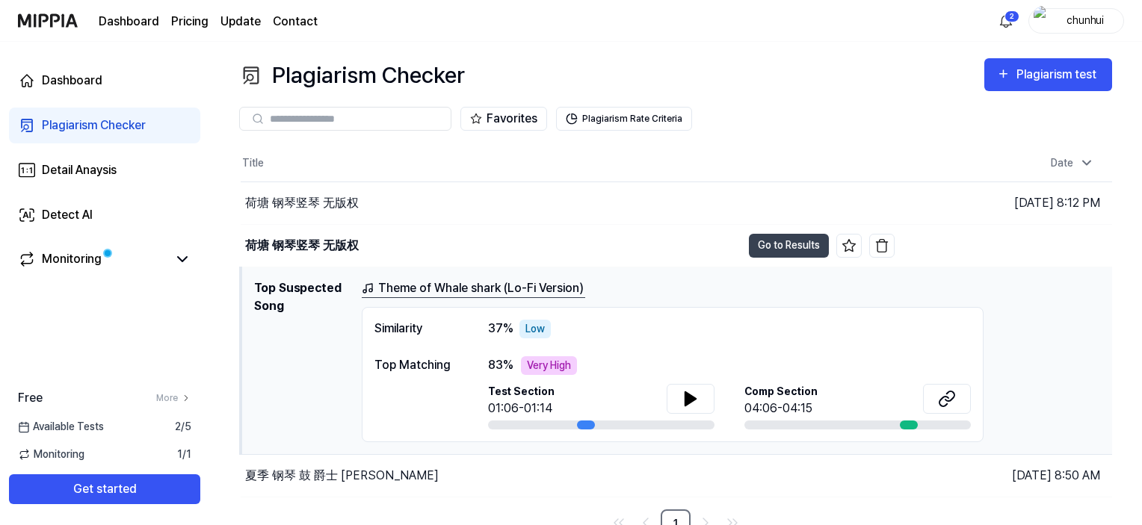
scroll to position [0, 0]
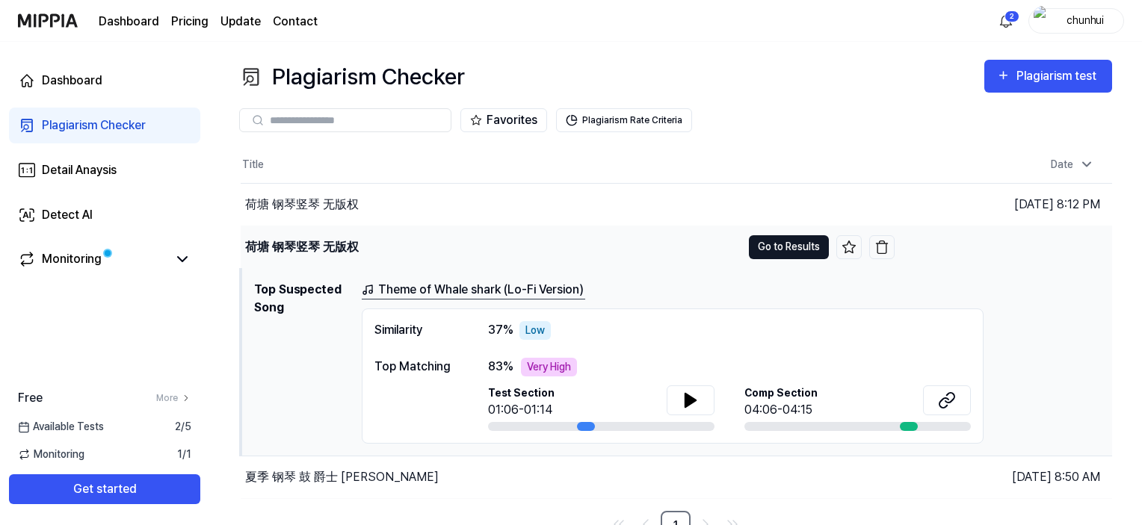
click at [800, 243] on button "Go to Results" at bounding box center [789, 247] width 80 height 24
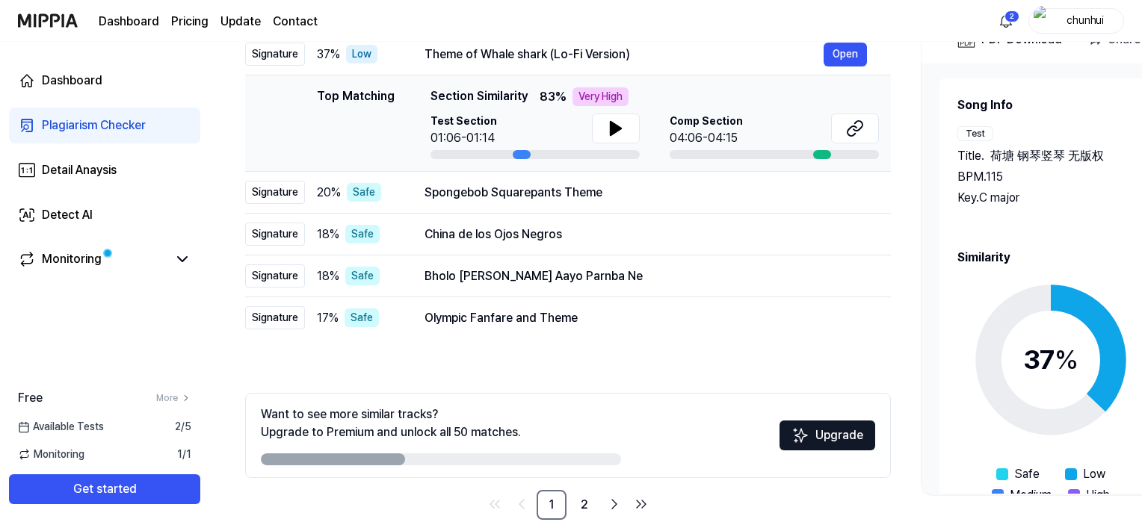
scroll to position [78, 0]
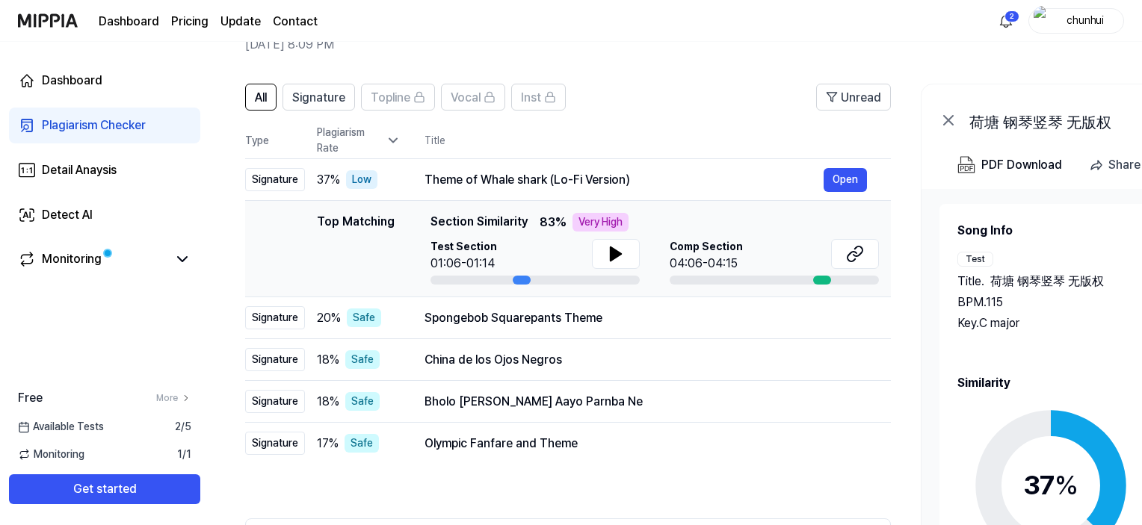
click at [1082, 460] on icon at bounding box center [1050, 485] width 187 height 187
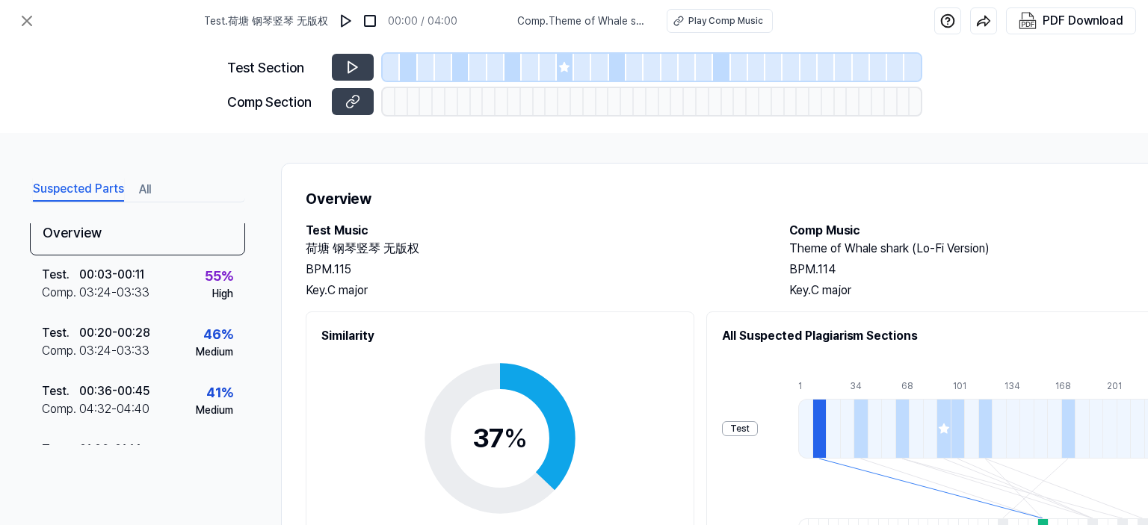
scroll to position [0, 0]
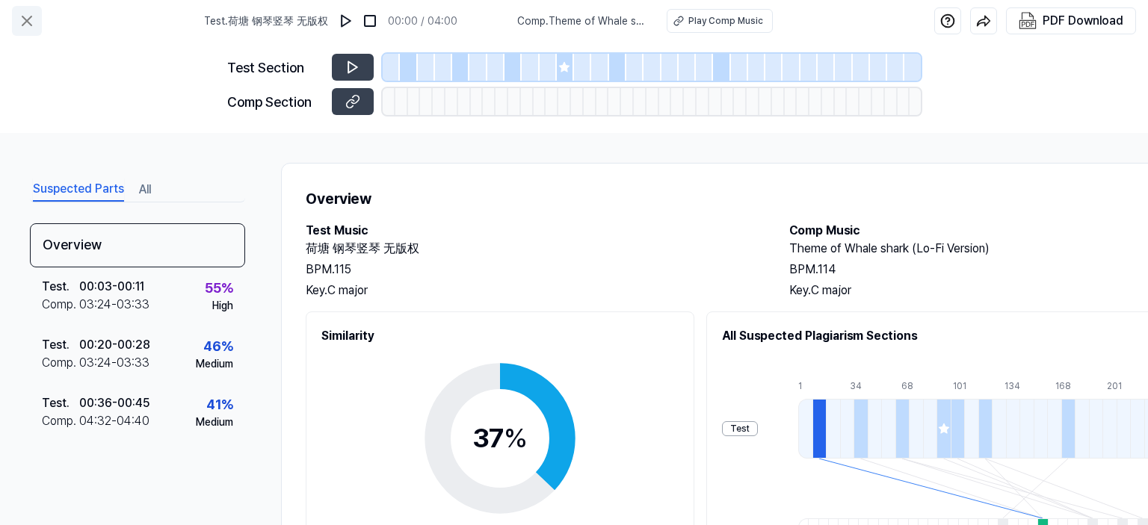
click at [28, 17] on icon at bounding box center [27, 21] width 18 height 18
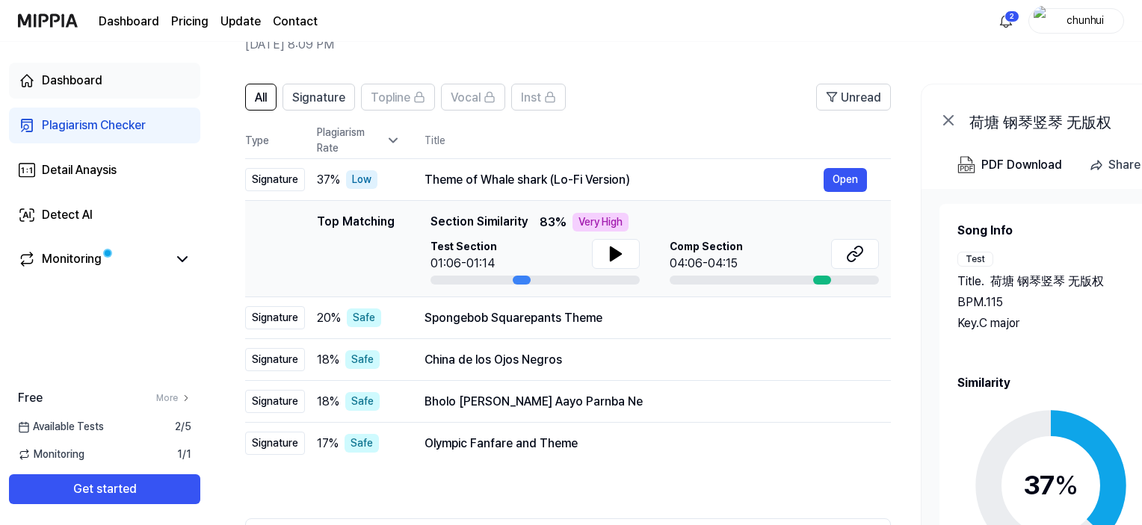
click at [115, 89] on link "Dashboard" at bounding box center [104, 81] width 191 height 36
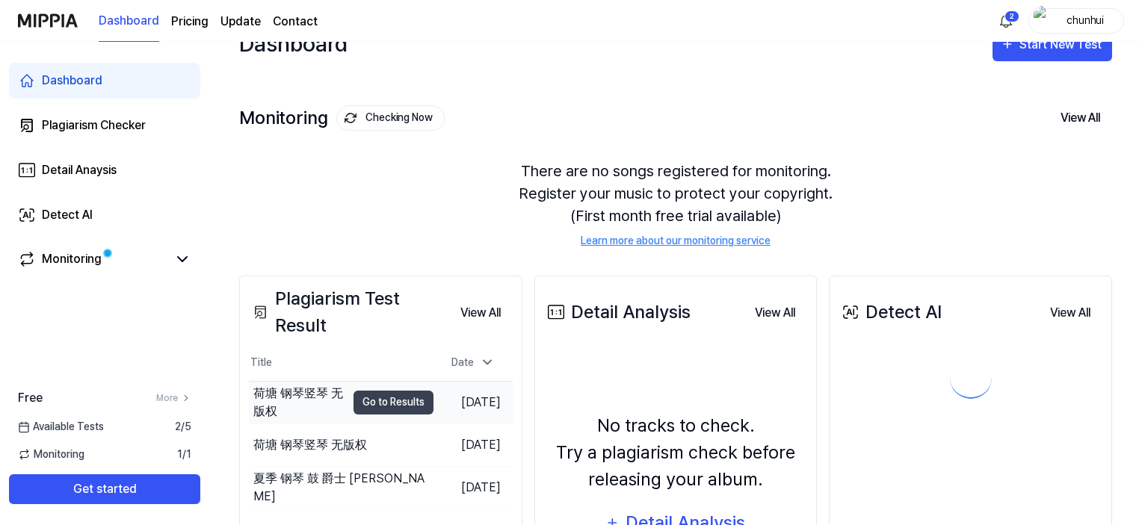
scroll to position [161, 0]
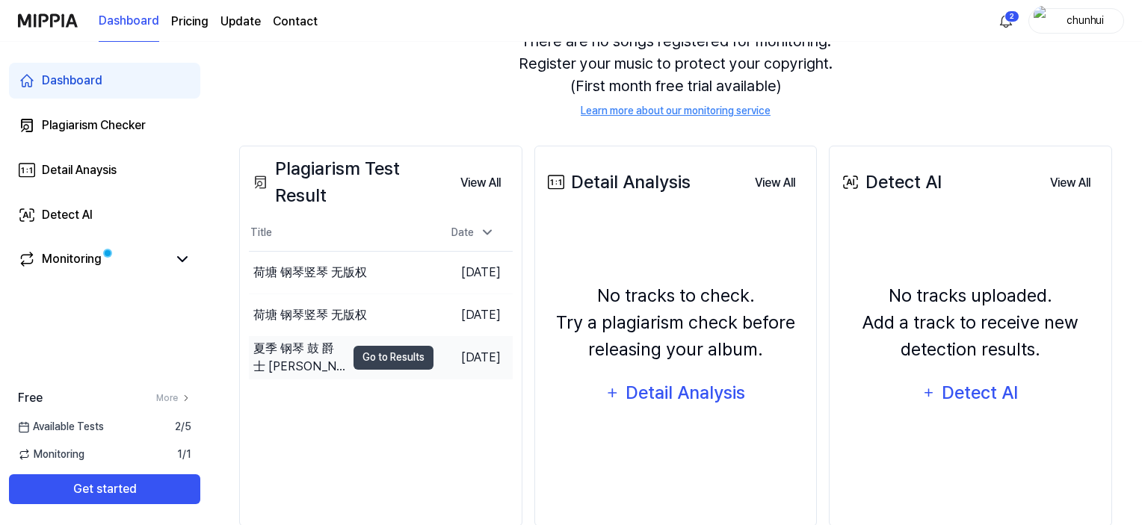
click at [329, 361] on td "夏季 钢琴 鼓 爵士 lofi Go to Results" at bounding box center [341, 358] width 185 height 42
click at [383, 359] on button "Go to Results" at bounding box center [394, 358] width 80 height 24
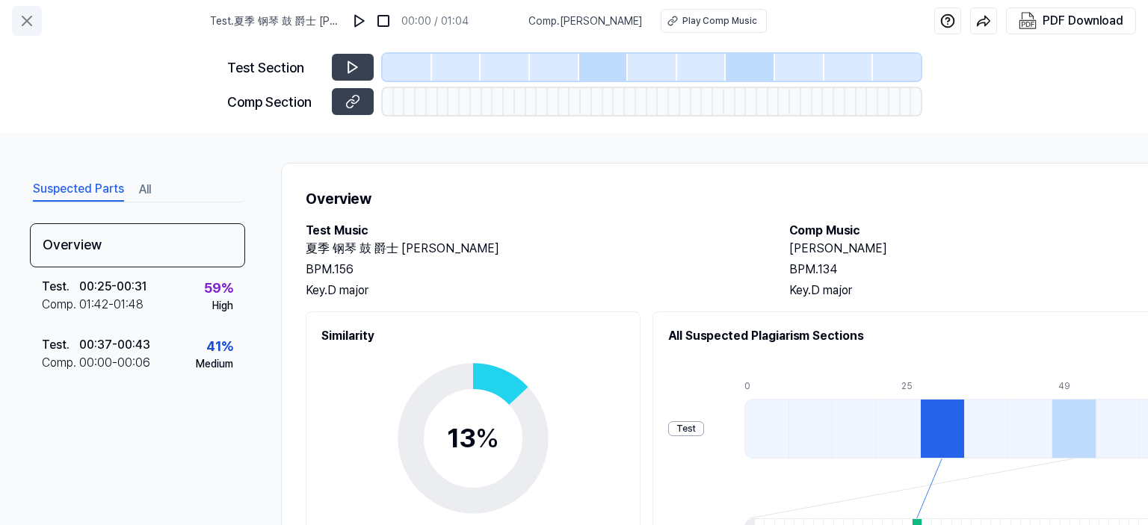
click at [25, 17] on icon at bounding box center [27, 21] width 18 height 18
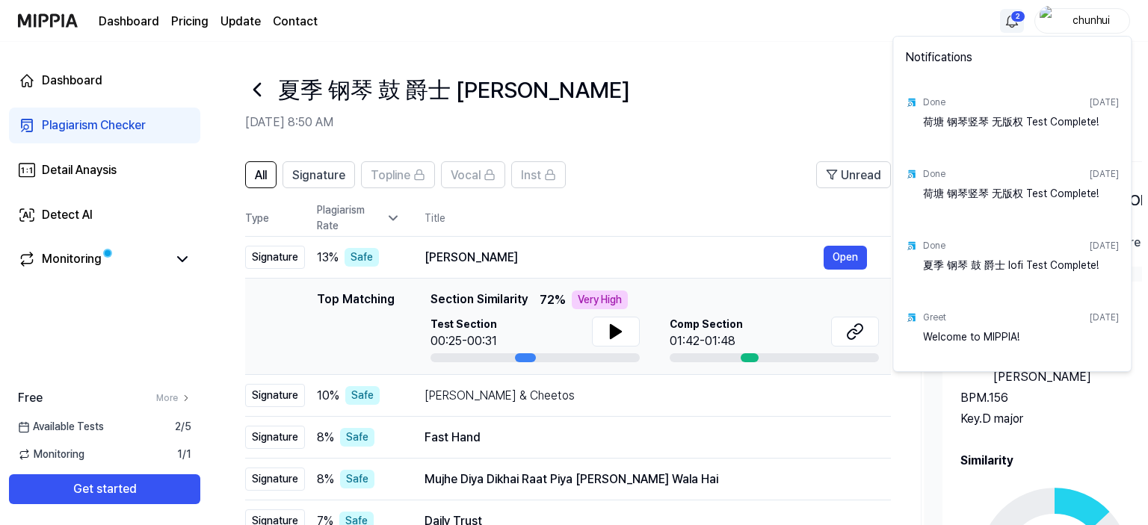
click at [1006, 13] on html "Dashboard Pricing Update Contact 2 chunhui Dashboard Plagiarism Checker Detail …" at bounding box center [574, 262] width 1148 height 525
click at [807, 76] on html "Dashboard Pricing Update Contact chunhui Dashboard Plagiarism Checker Detail An…" at bounding box center [574, 262] width 1148 height 525
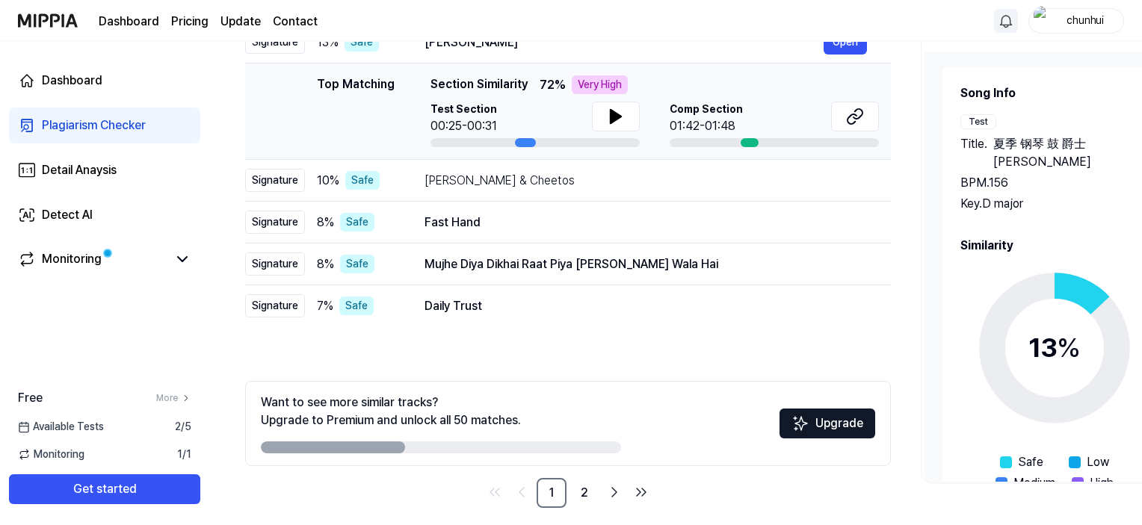
scroll to position [227, 0]
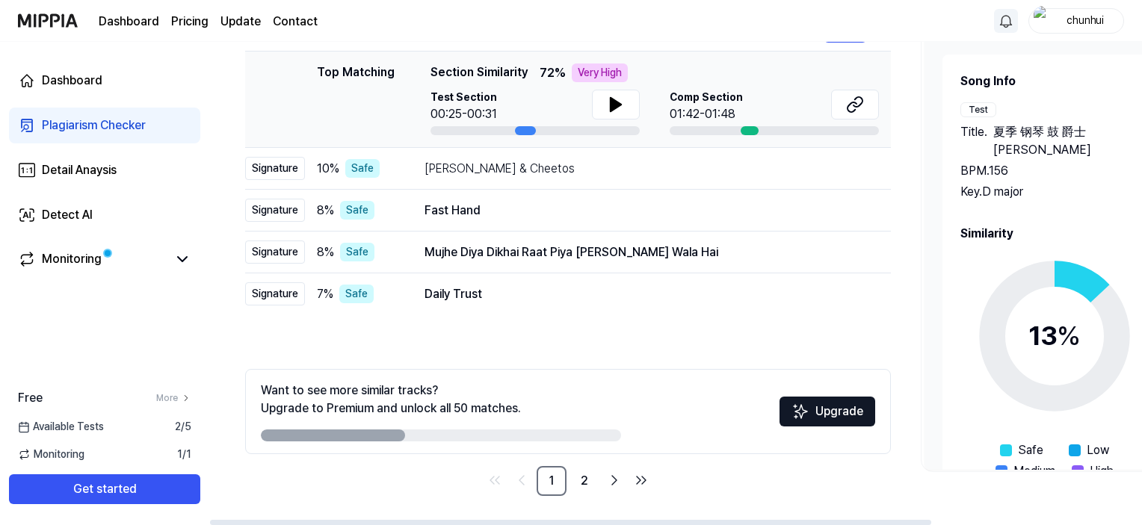
drag, startPoint x: 377, startPoint y: 436, endPoint x: 528, endPoint y: 416, distance: 152.2
click at [528, 416] on div "Want to see more similar tracks? Upgrade to Premium and unlock all 50 matches." at bounding box center [441, 412] width 360 height 60
click at [579, 481] on link "2" at bounding box center [585, 481] width 30 height 30
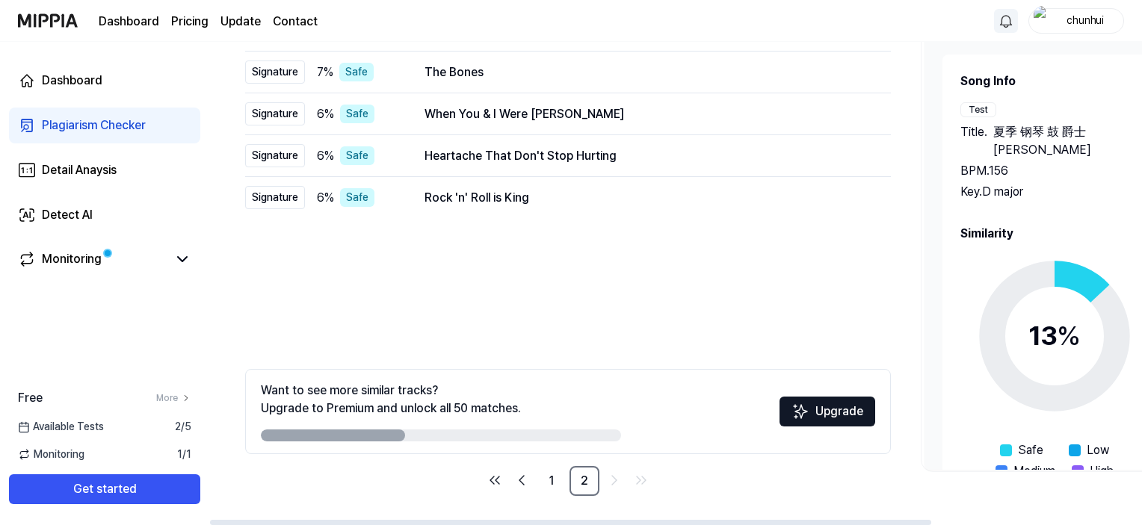
click at [801, 413] on img at bounding box center [801, 412] width 18 height 18
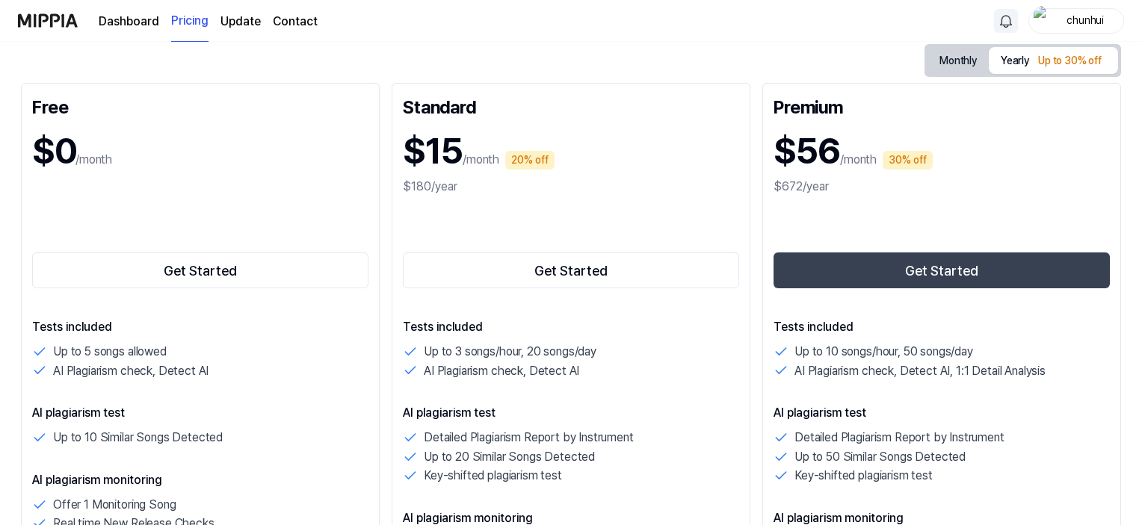
scroll to position [149, 0]
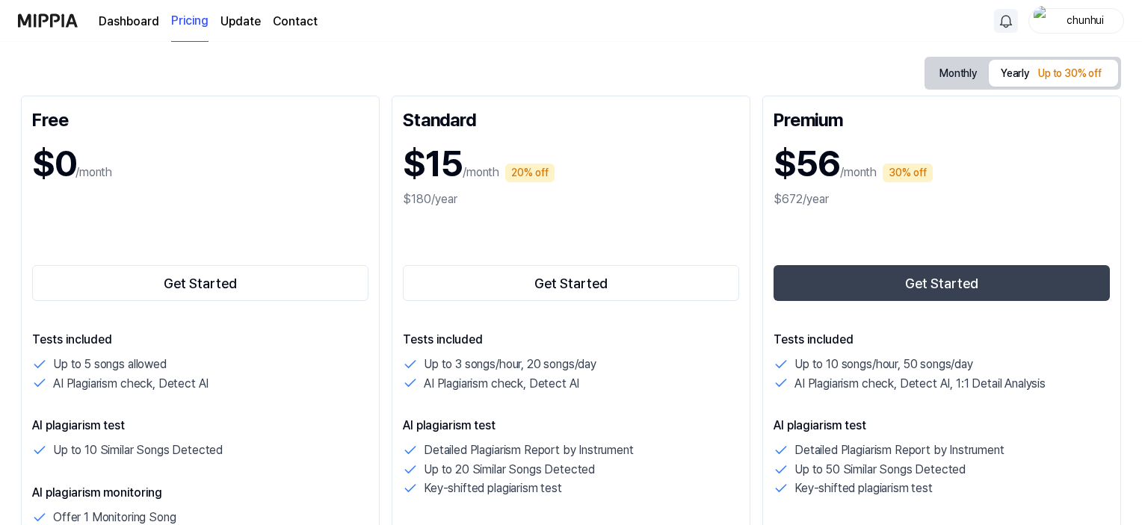
click at [491, 81] on div "Monthly Yearly Up to 30% off Free $0 /month Get Started Tests included Up to 5 …" at bounding box center [571, 475] width 1100 height 837
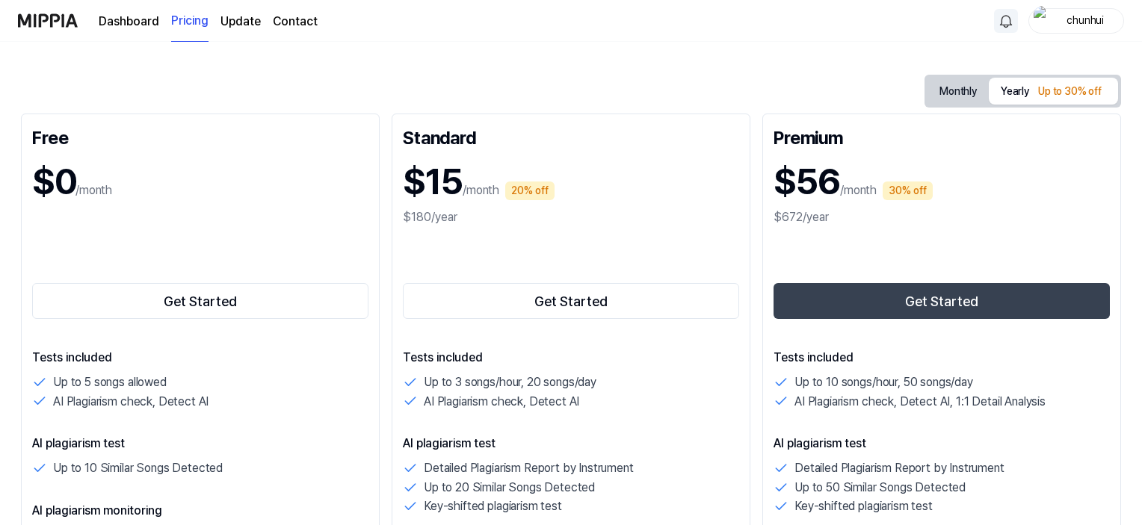
scroll to position [0, 0]
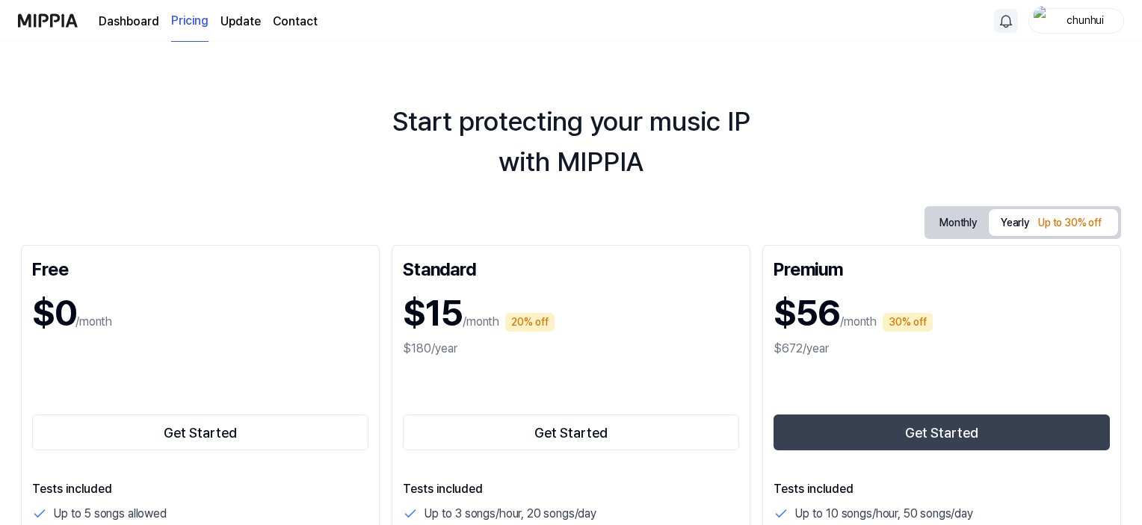
click at [948, 223] on button "Monthly" at bounding box center [958, 223] width 61 height 28
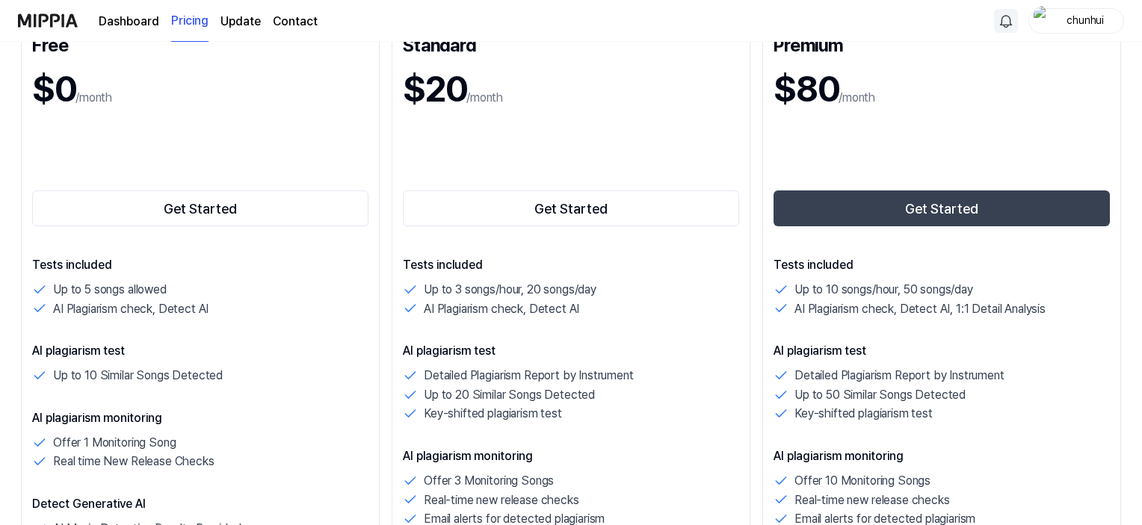
scroll to position [149, 0]
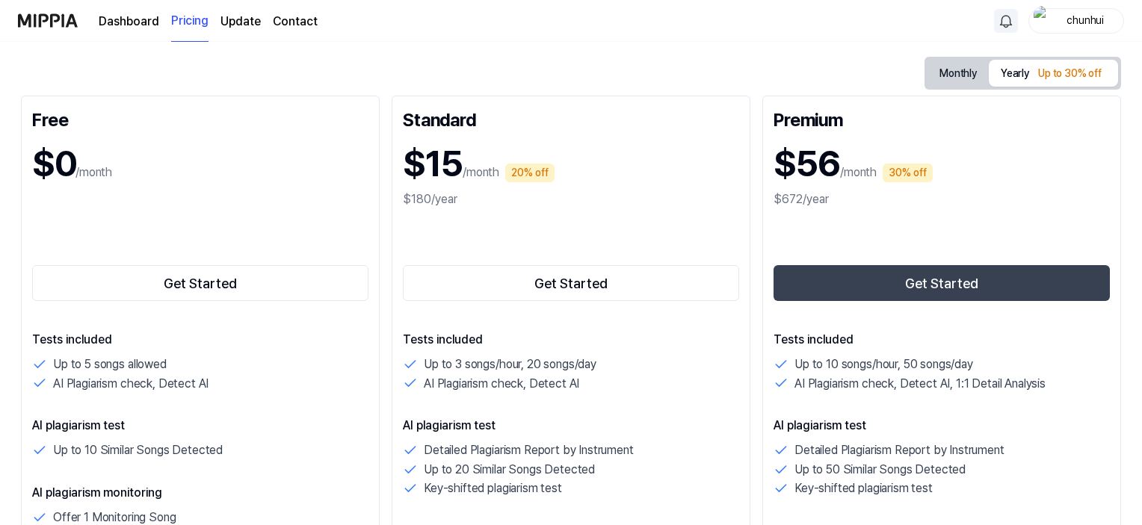
click at [1023, 78] on button "Yearly Up to 30% off" at bounding box center [1053, 73] width 129 height 27
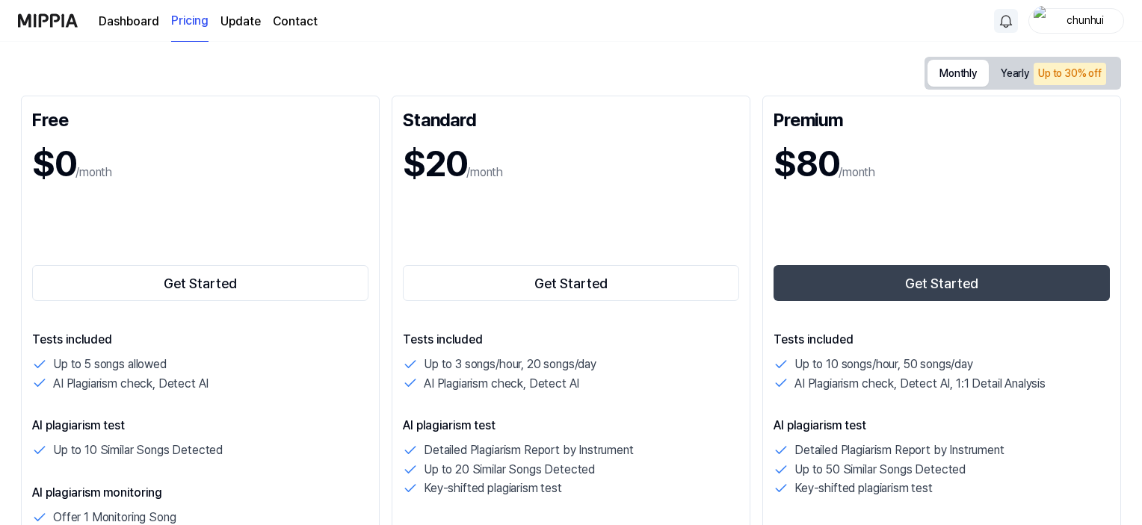
click at [954, 66] on button "Monthly" at bounding box center [958, 73] width 61 height 27
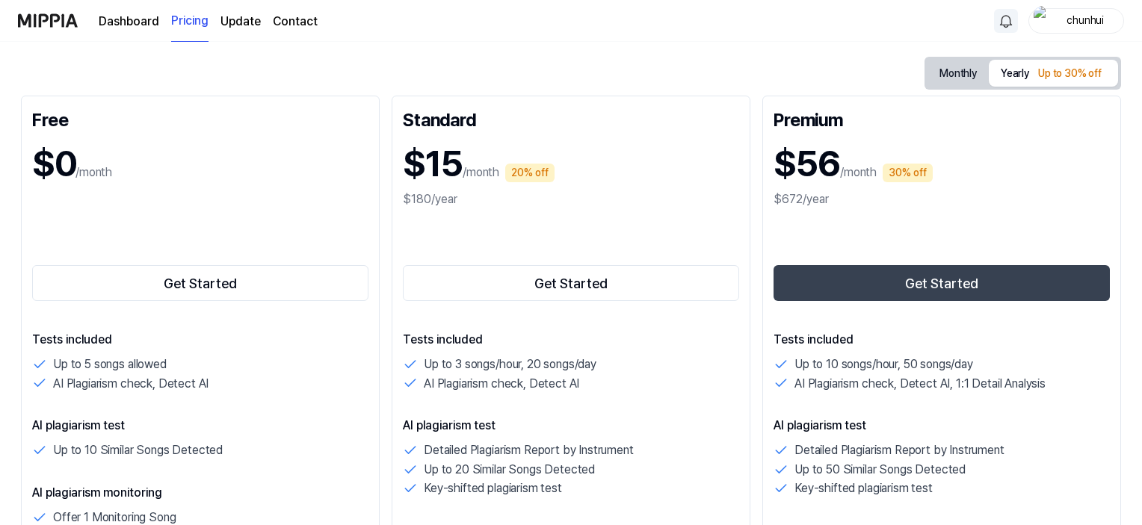
click at [1025, 68] on button "Yearly Up to 30% off" at bounding box center [1053, 73] width 129 height 27
click at [946, 64] on button "Monthly" at bounding box center [958, 74] width 61 height 28
click at [1019, 65] on button "Yearly Up to 30% off" at bounding box center [1053, 73] width 129 height 27
drag, startPoint x: 174, startPoint y: 365, endPoint x: 49, endPoint y: 358, distance: 125.8
click at [49, 358] on div "Up to 5 songs allowed" at bounding box center [200, 364] width 336 height 19
